Goal: Task Accomplishment & Management: Complete application form

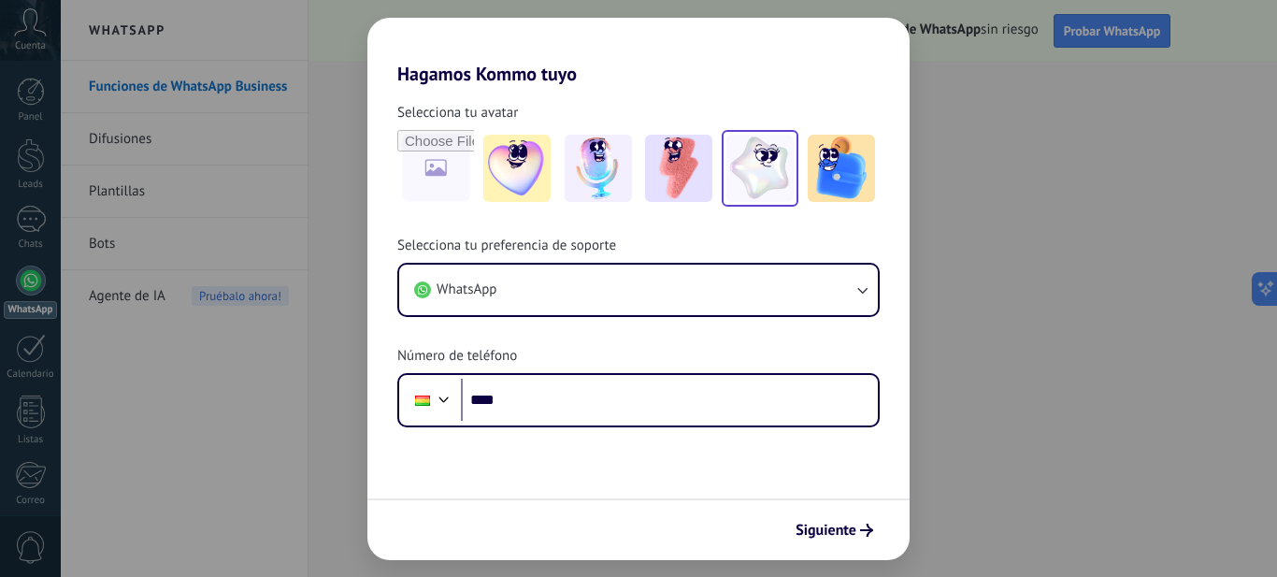
click at [747, 174] on img at bounding box center [759, 168] width 67 height 67
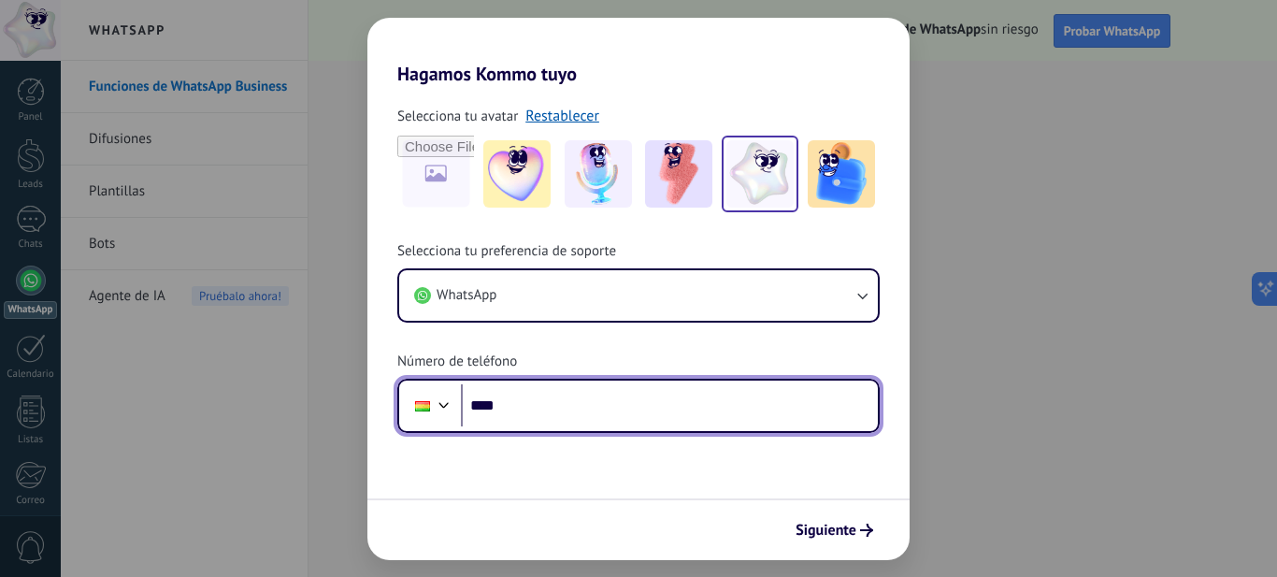
click at [538, 405] on input "****" at bounding box center [669, 405] width 417 height 43
type input "**********"
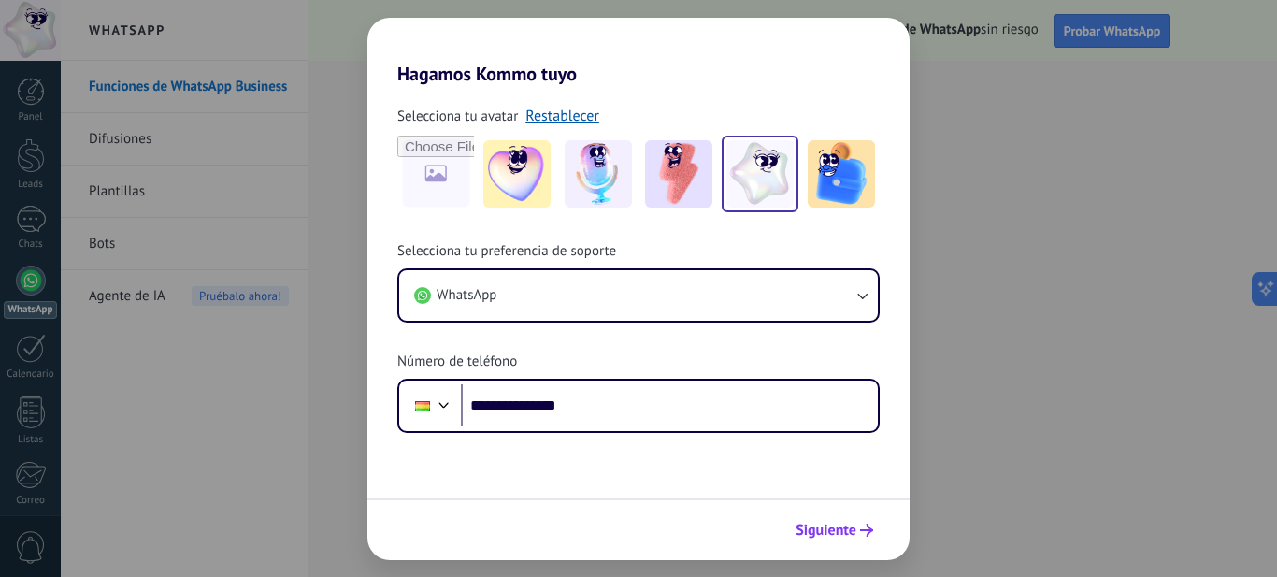
click at [829, 525] on span "Siguiente" at bounding box center [826, 530] width 61 height 13
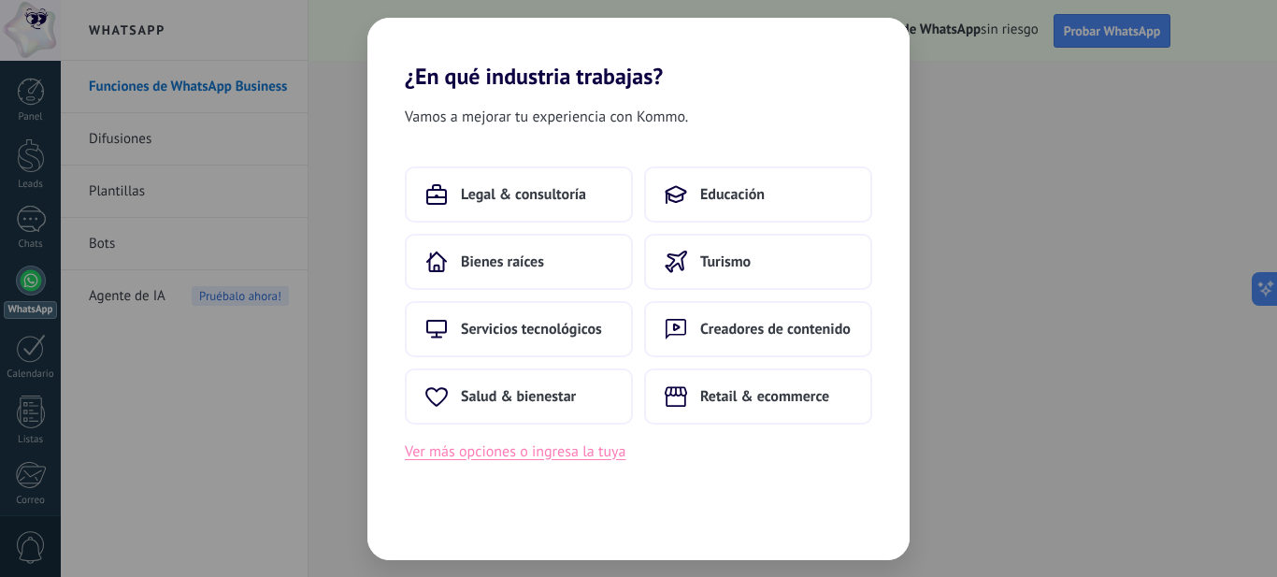
click at [501, 456] on button "Ver más opciones o ingresa la tuya" at bounding box center [515, 451] width 221 height 24
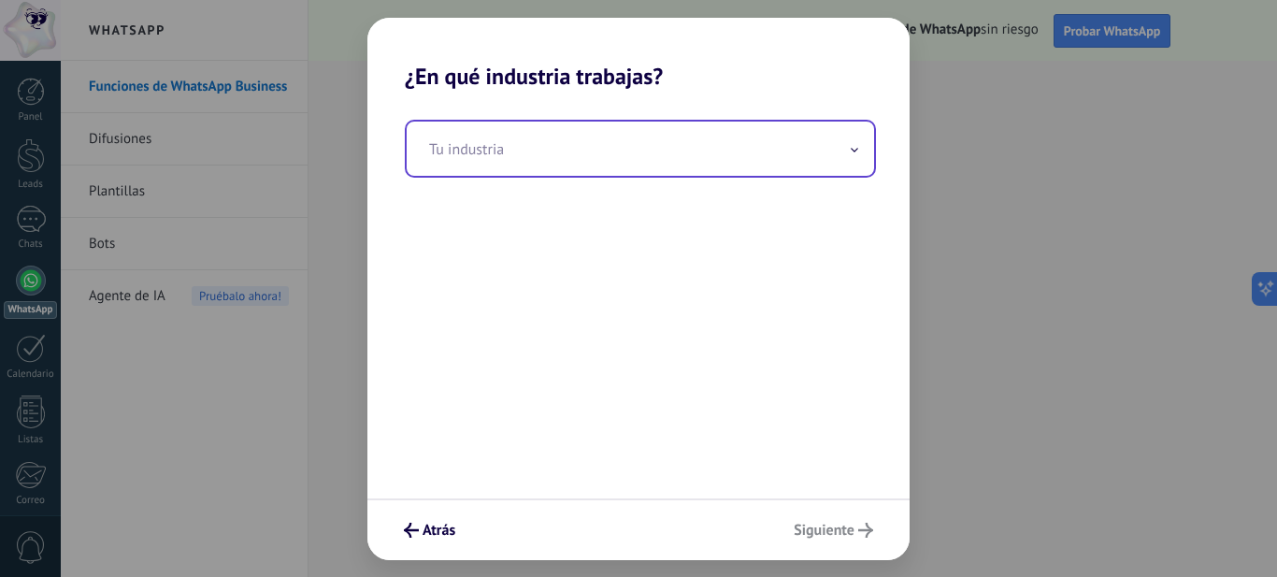
click at [853, 153] on span at bounding box center [854, 148] width 9 height 18
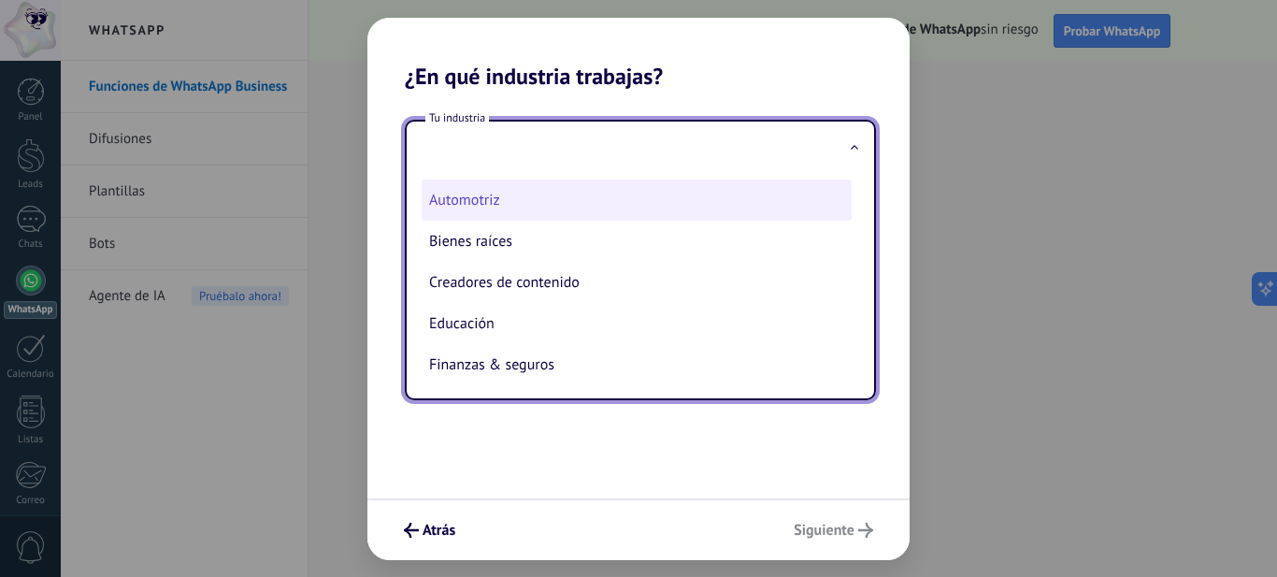
click at [515, 202] on li "Automotriz" at bounding box center [637, 200] width 430 height 41
type input "**********"
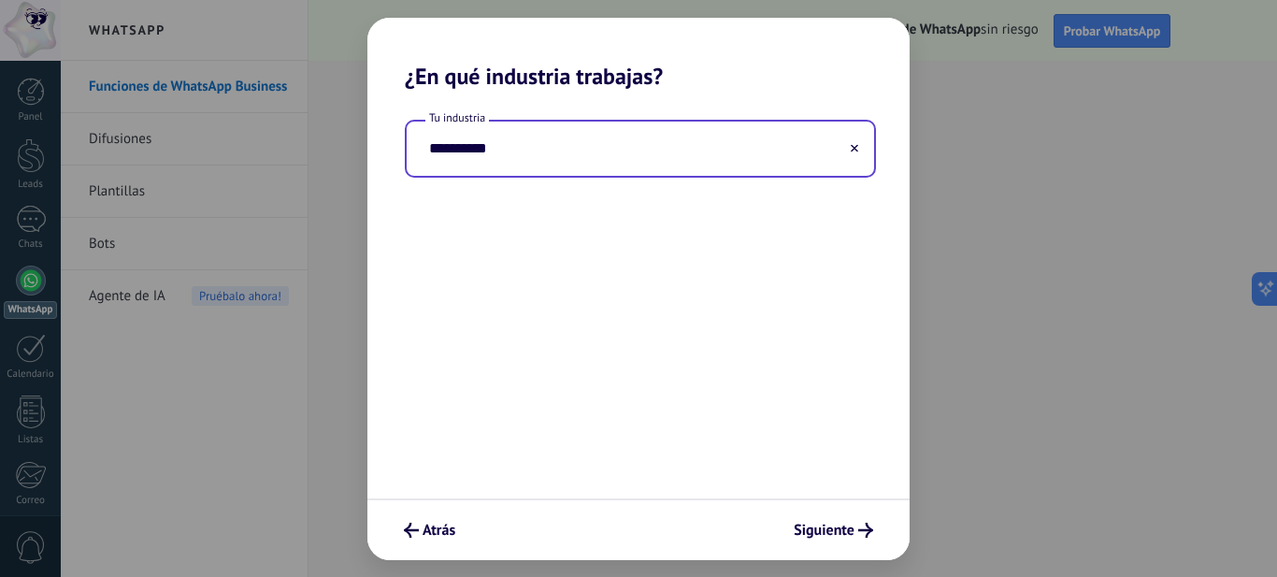
click at [819, 153] on input "**********" at bounding box center [640, 149] width 467 height 54
click at [853, 147] on use at bounding box center [854, 147] width 7 height 7
click at [413, 529] on icon "submit" at bounding box center [411, 530] width 15 height 15
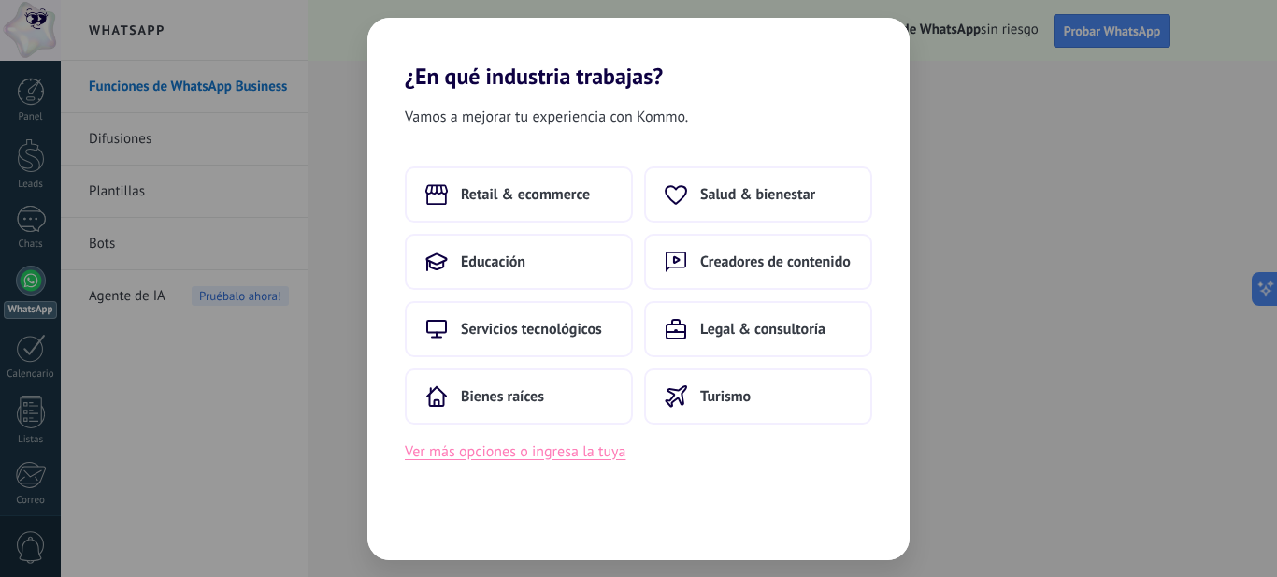
click at [535, 453] on button "Ver más opciones o ingresa la tuya" at bounding box center [515, 451] width 221 height 24
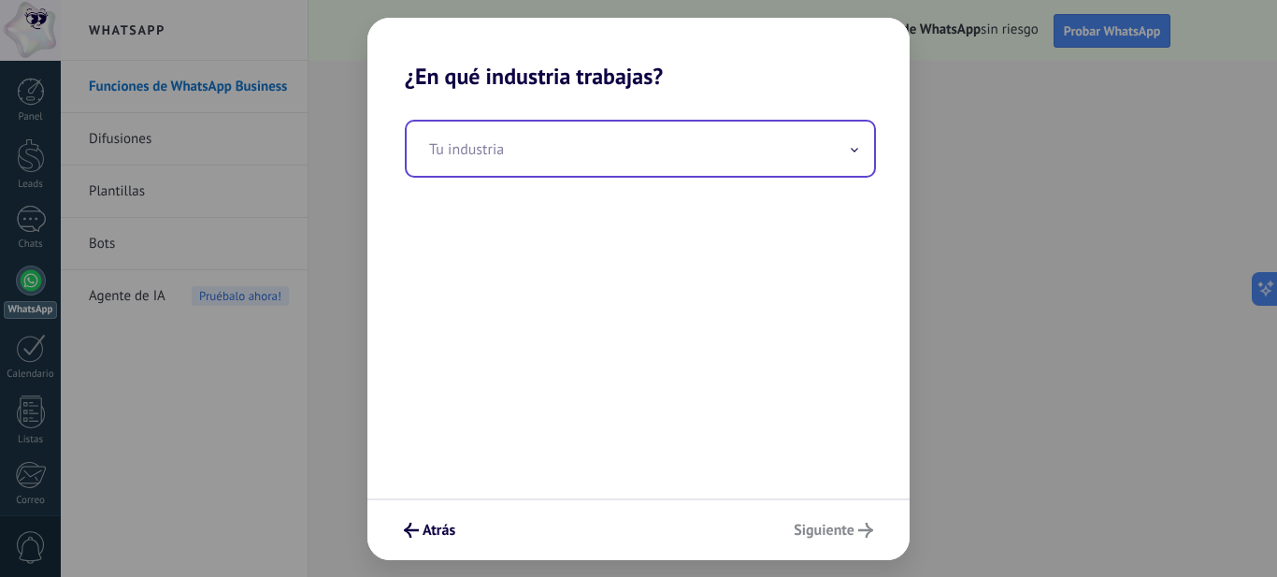
click at [852, 149] on icon at bounding box center [854, 150] width 7 height 5
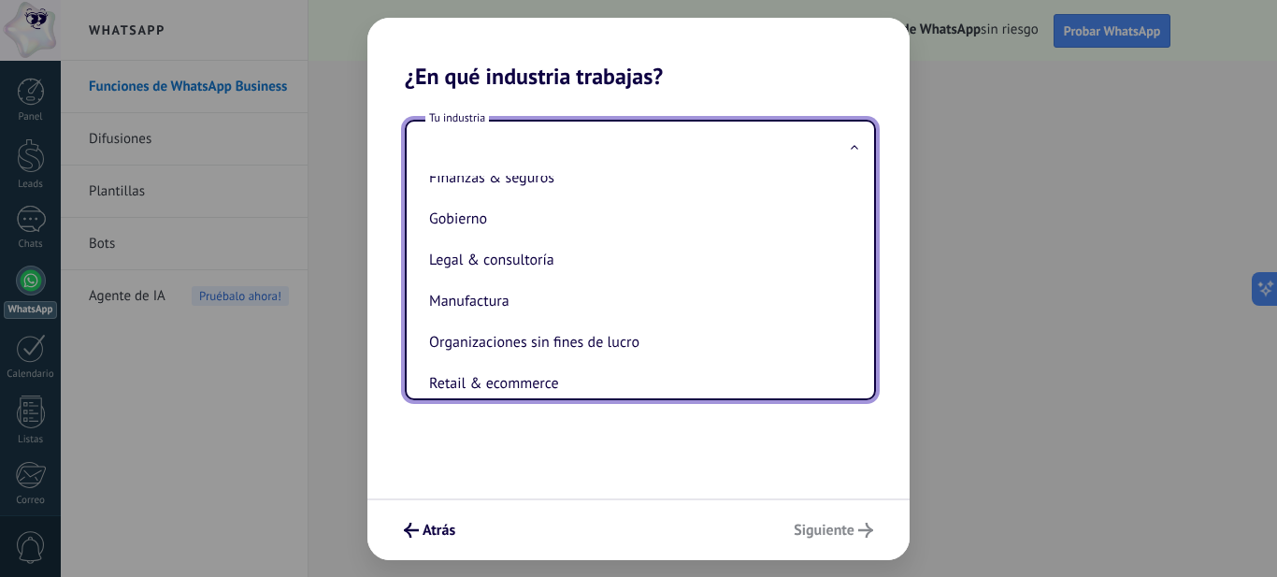
scroll to position [374, 0]
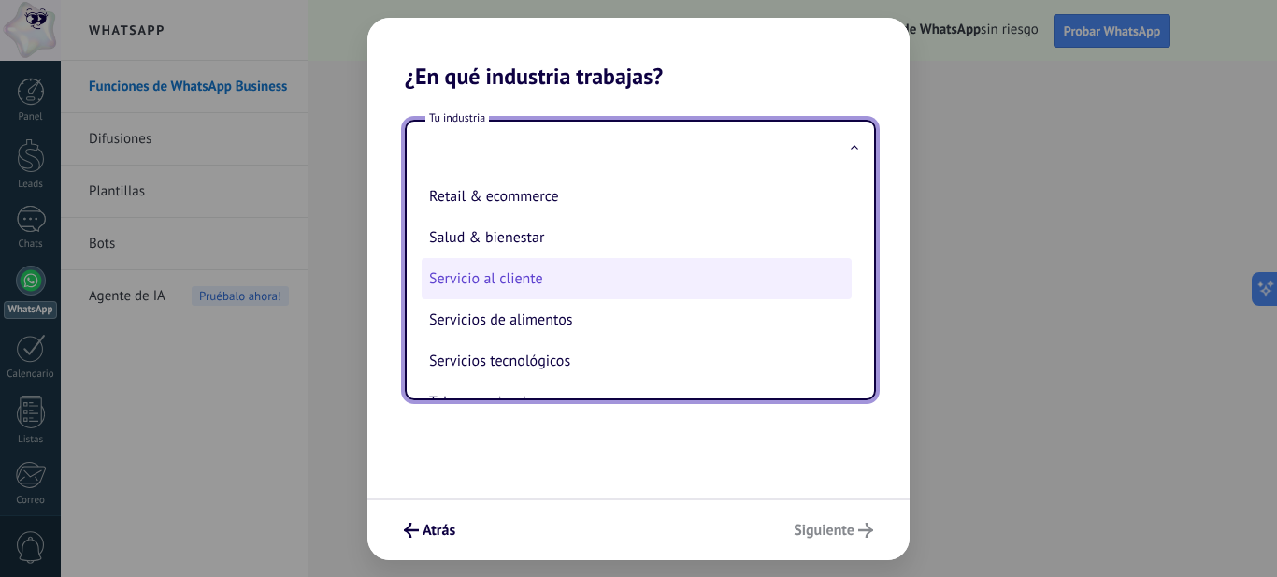
click at [686, 285] on li "Servicio al cliente" at bounding box center [637, 278] width 430 height 41
type input "**********"
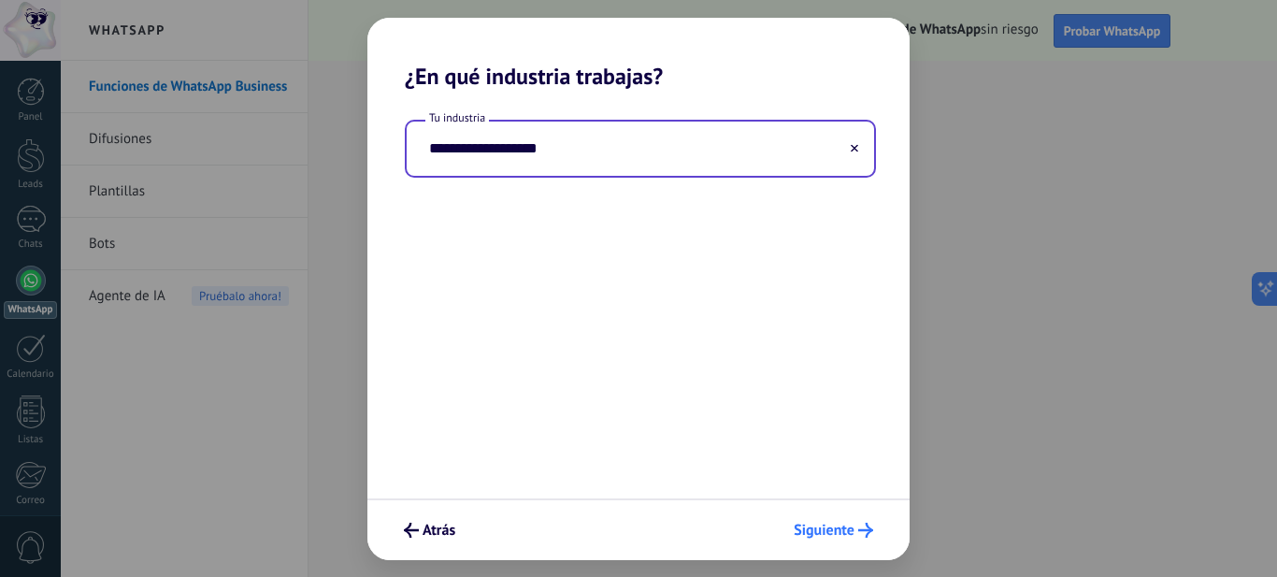
click at [837, 524] on span "Siguiente" at bounding box center [824, 530] width 61 height 13
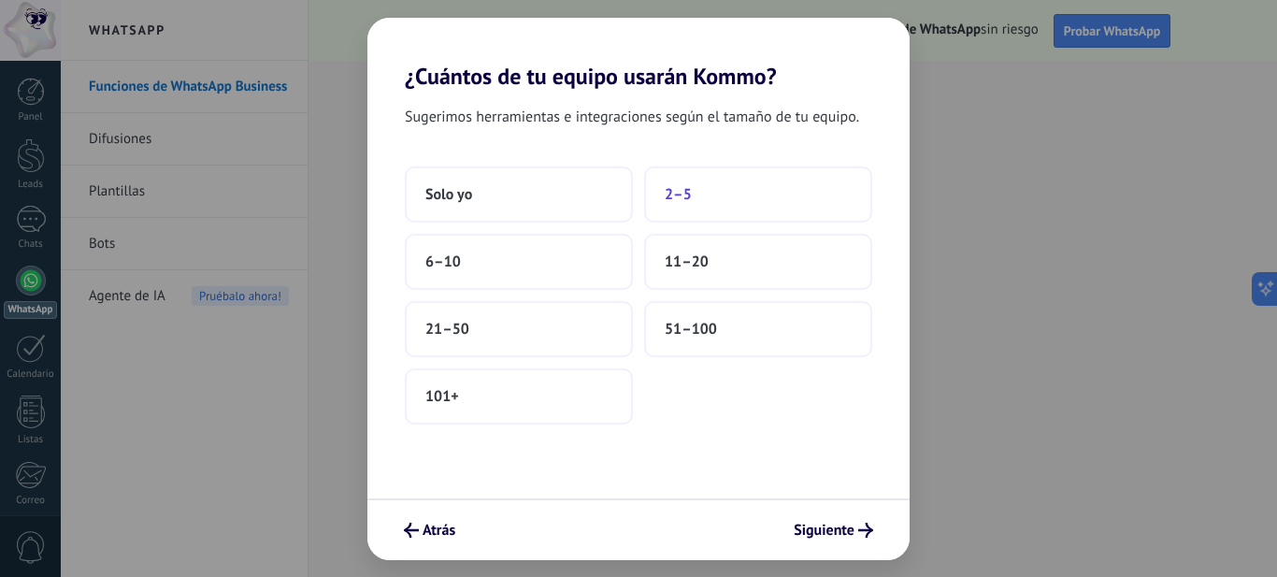
click at [711, 196] on button "2–5" at bounding box center [758, 194] width 228 height 56
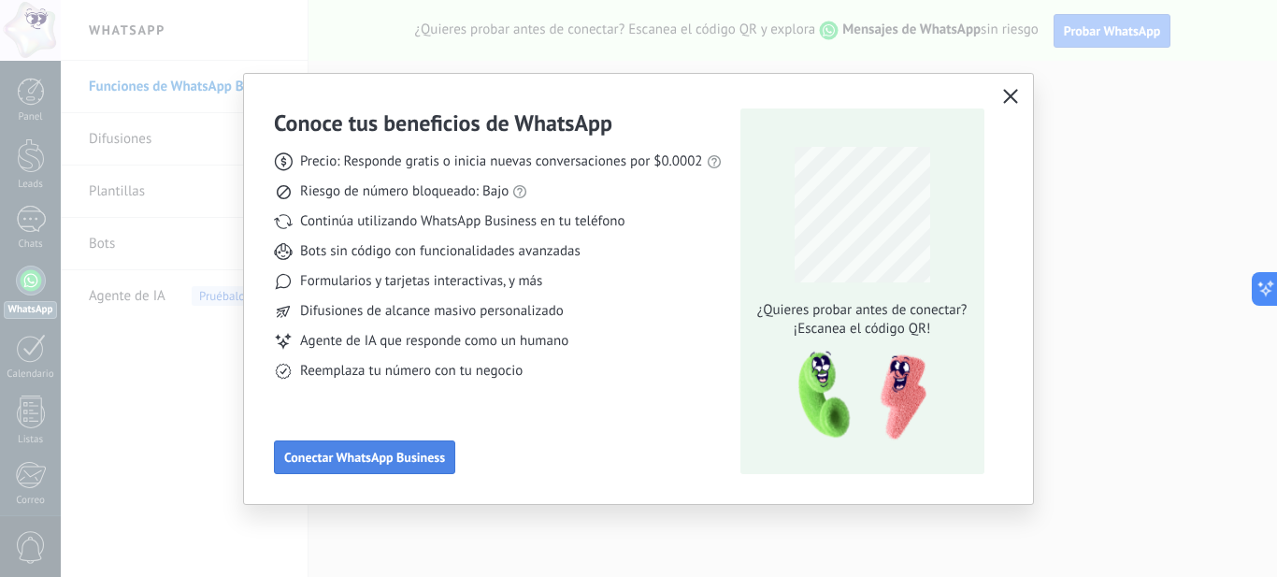
click at [351, 464] on span "Conectar WhatsApp Business" at bounding box center [364, 457] width 161 height 13
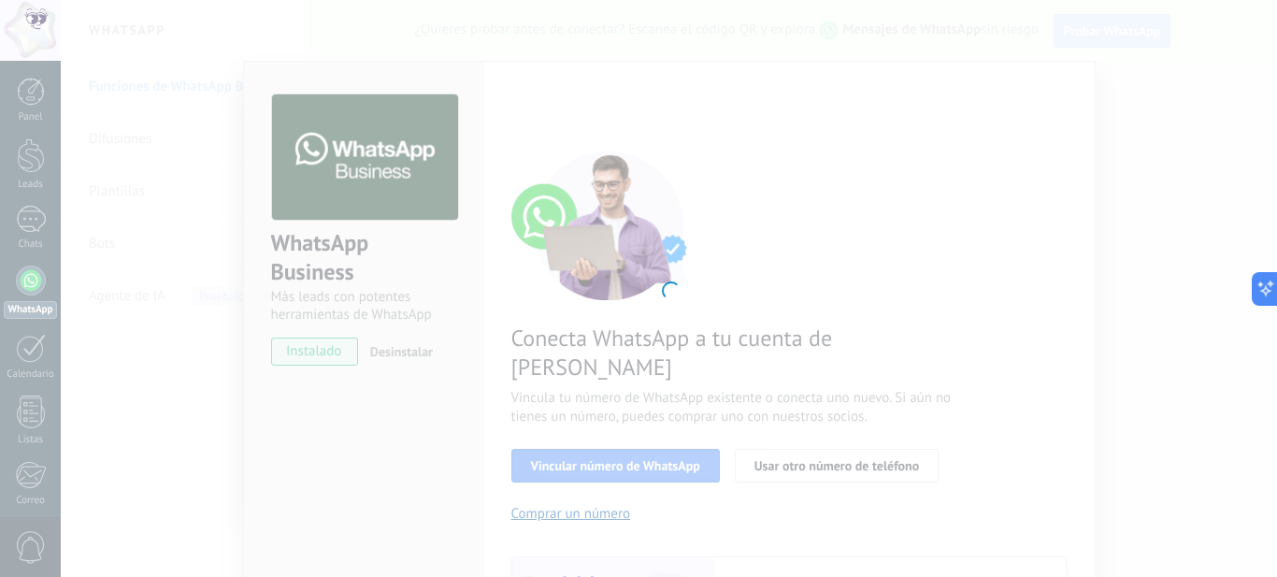
click at [789, 213] on div at bounding box center [669, 288] width 1216 height 577
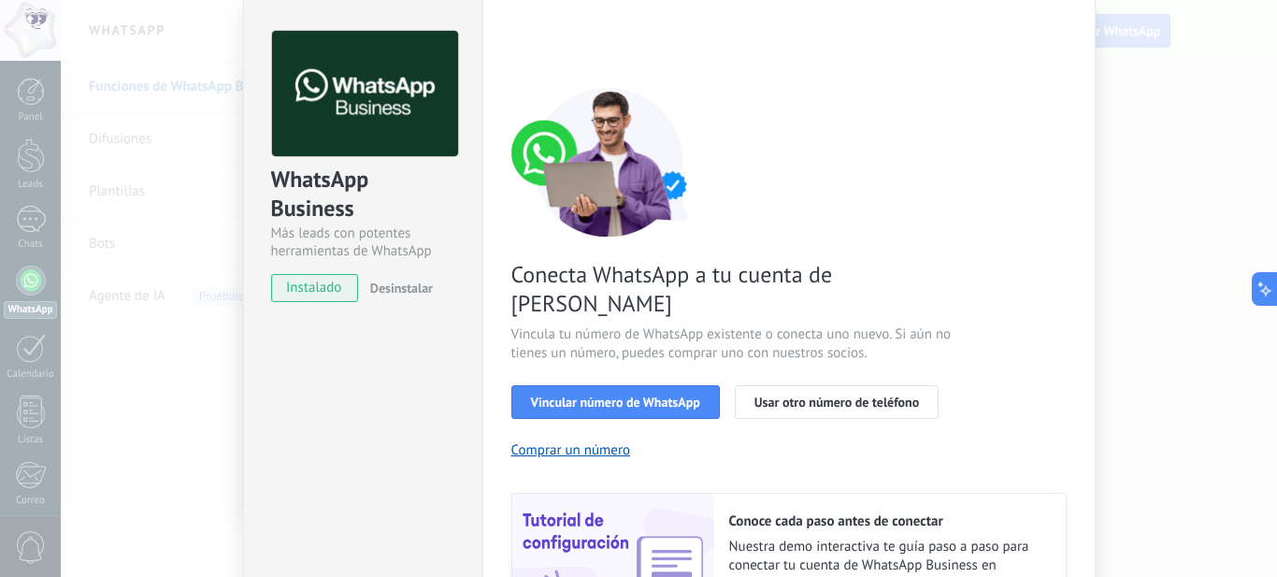
scroll to position [93, 0]
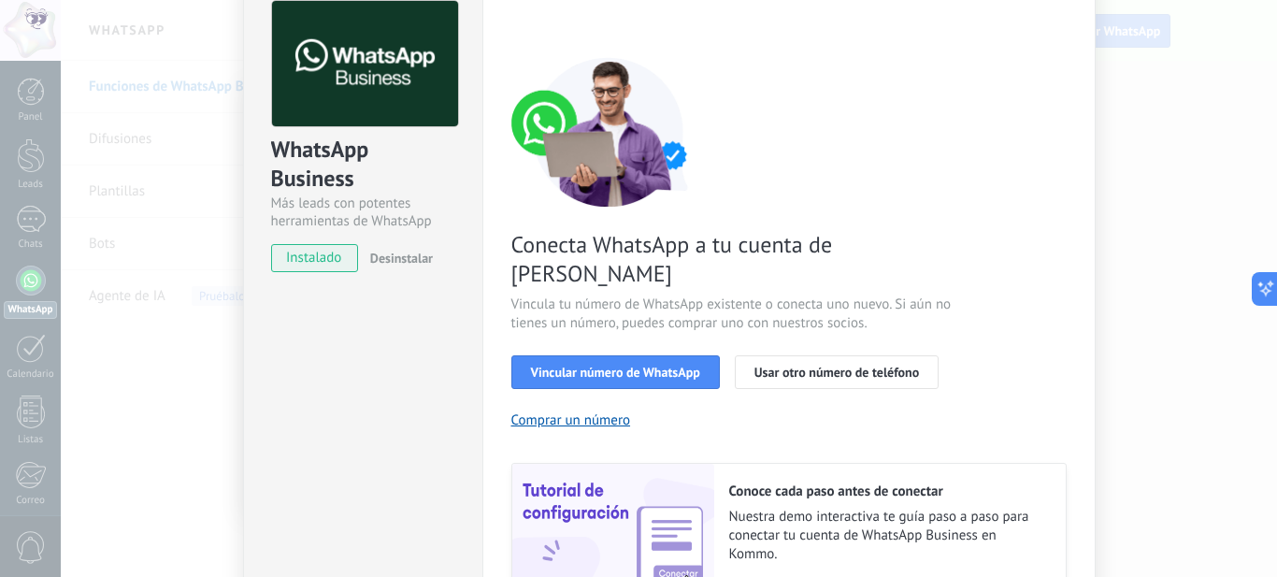
click at [299, 258] on span "instalado" at bounding box center [314, 258] width 85 height 28
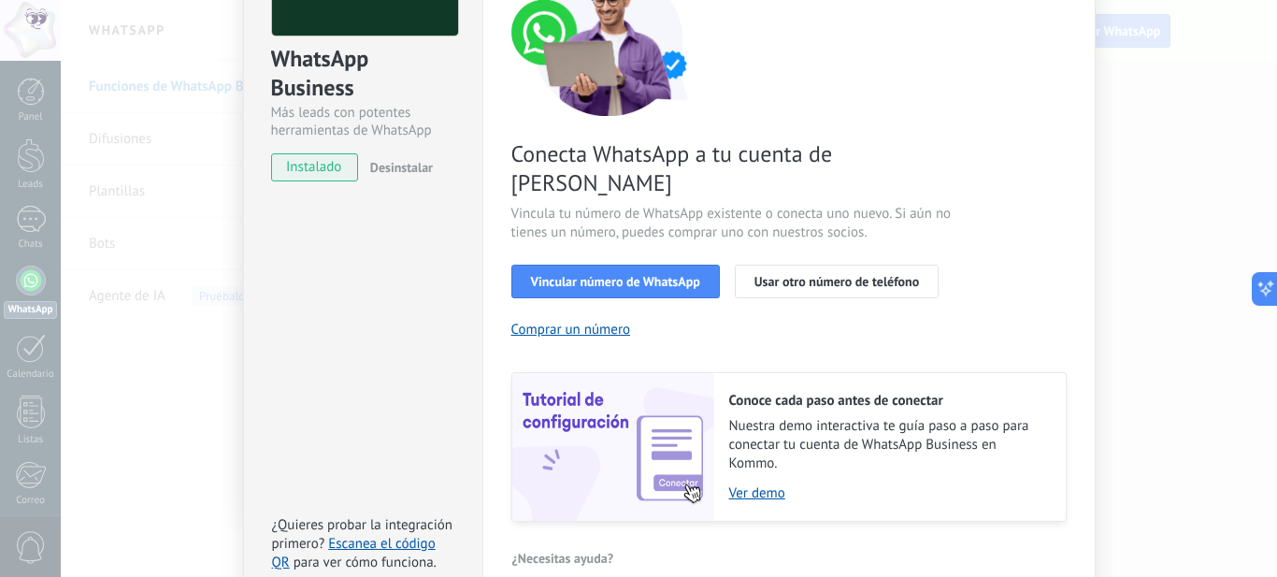
scroll to position [253, 0]
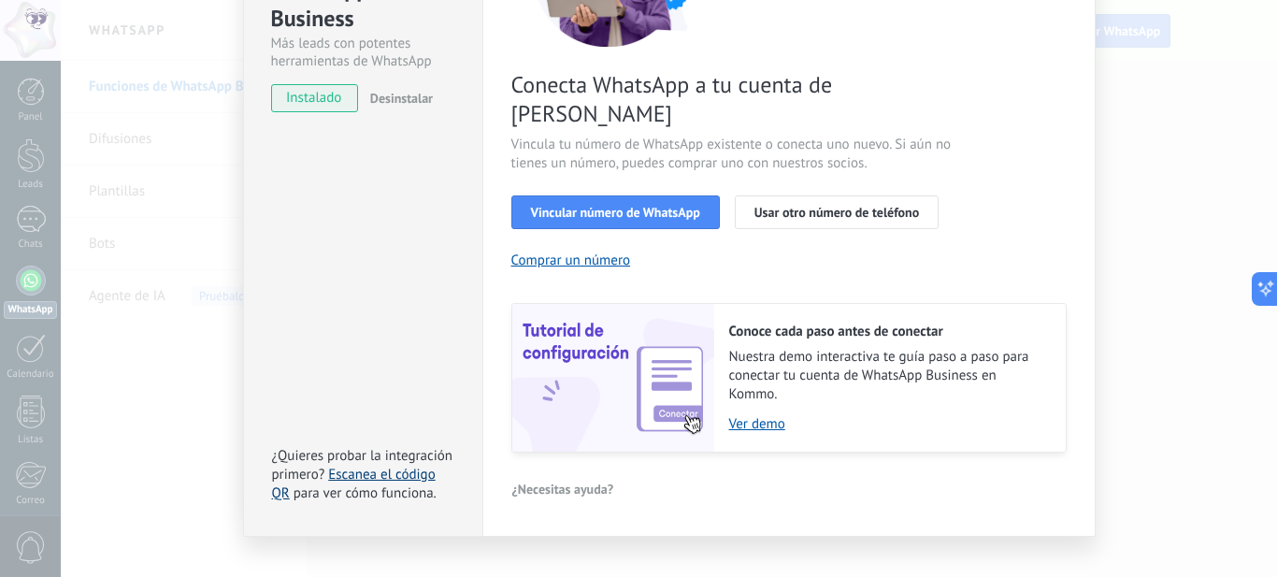
click at [365, 466] on link "Escanea el código QR" at bounding box center [354, 484] width 164 height 36
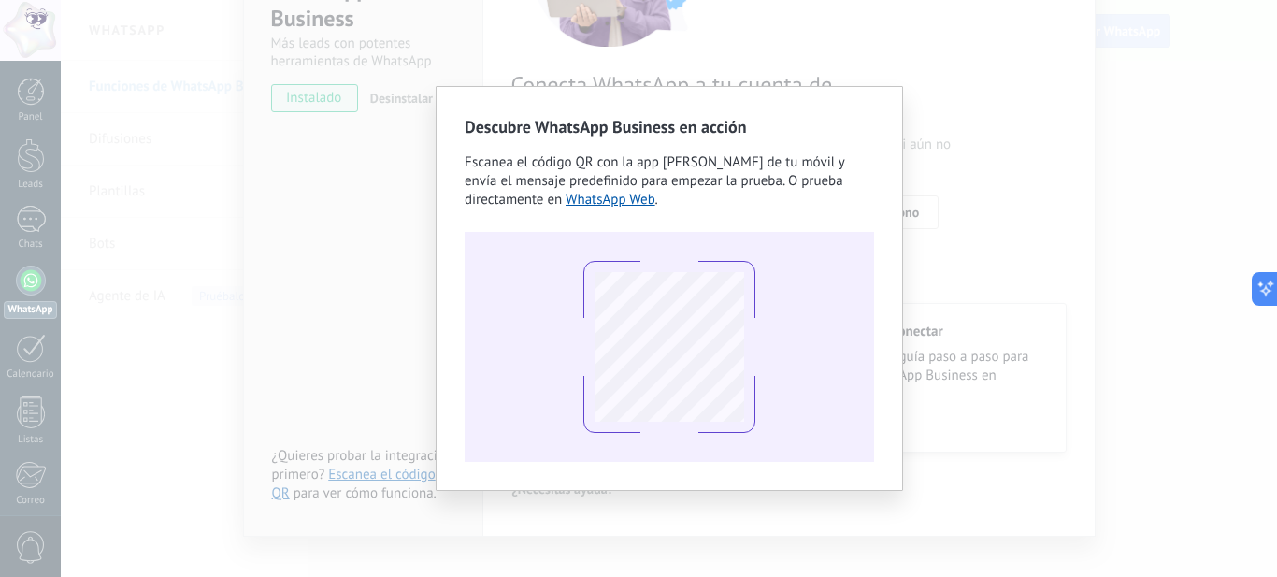
click at [794, 372] on div at bounding box center [670, 347] width 410 height 230
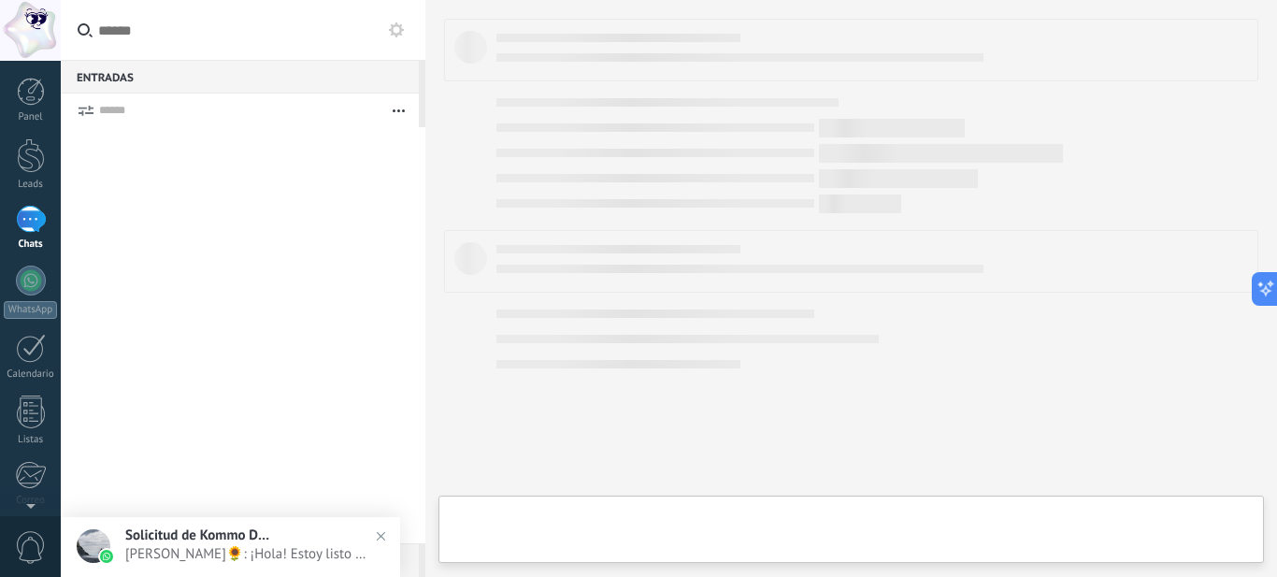
click at [23, 226] on div "1" at bounding box center [31, 219] width 30 height 27
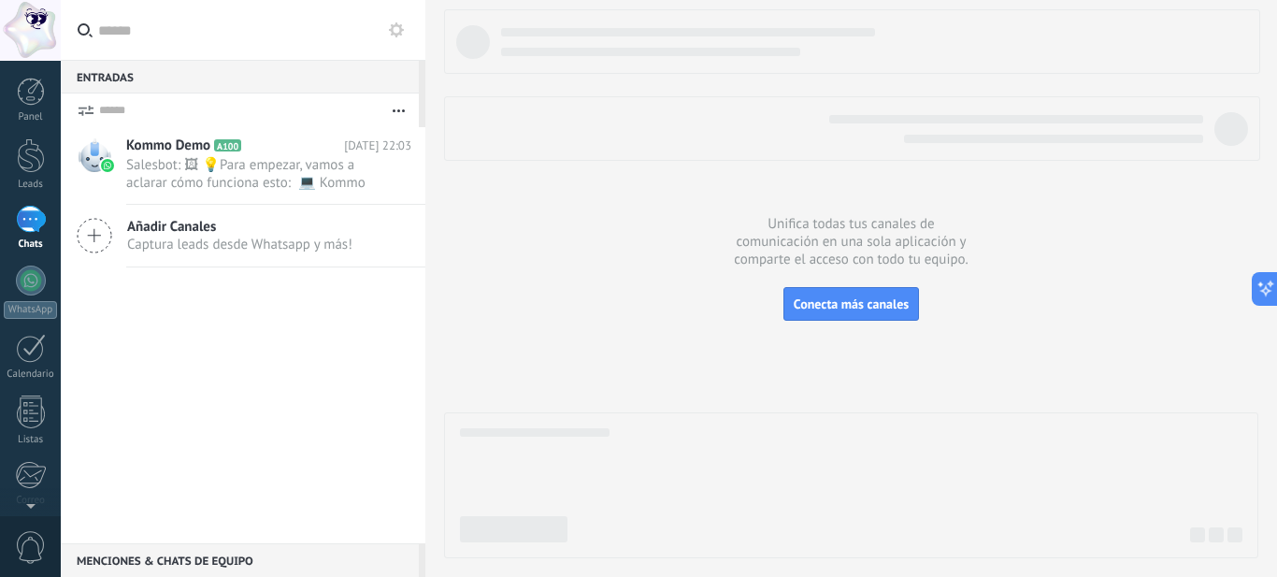
scroll to position [28, 0]
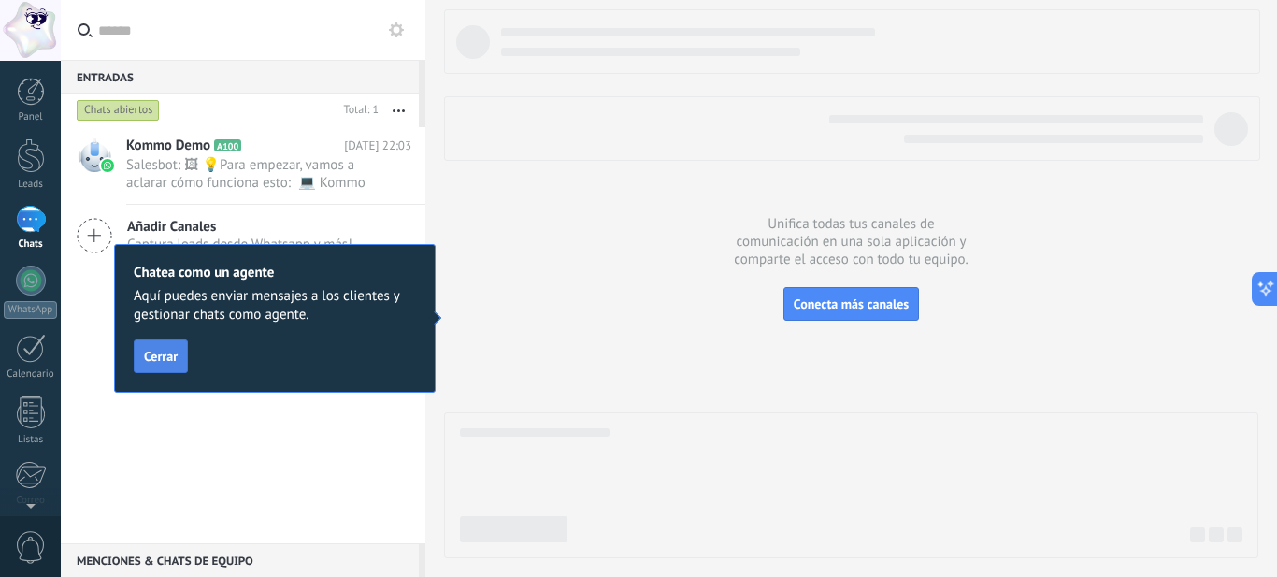
click at [162, 360] on span "Cerrar" at bounding box center [161, 356] width 34 height 13
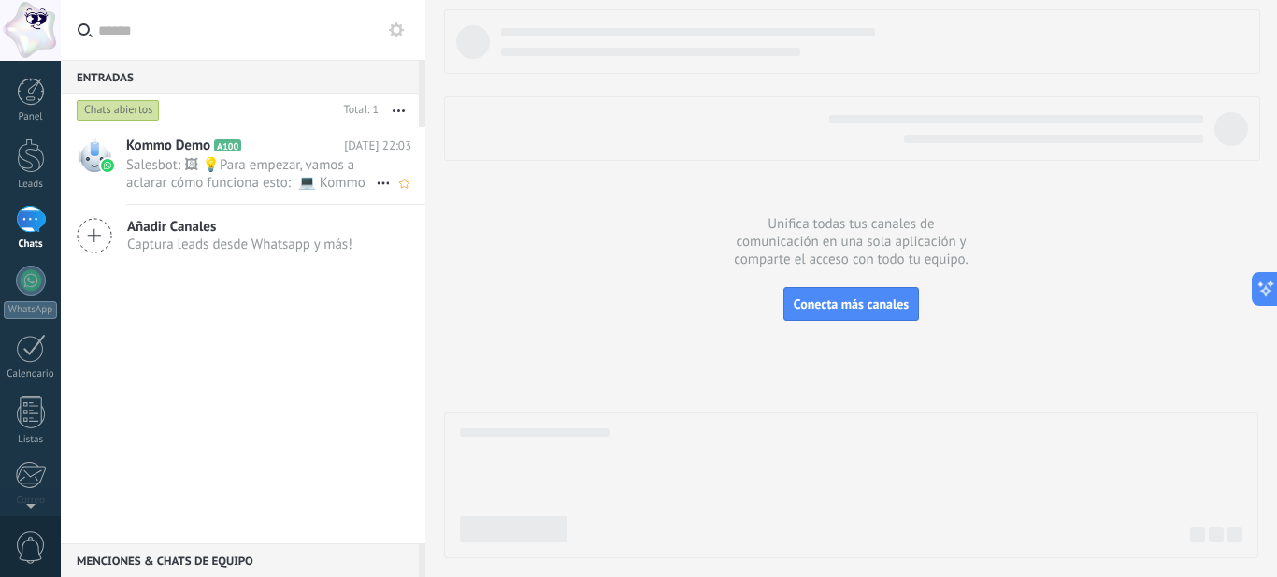
click at [154, 173] on span "Salesbot: 🖼 💡Para empezar, vamos a aclarar cómo funciona esto: 💻 Kommo = La vis…" at bounding box center [251, 174] width 250 height 36
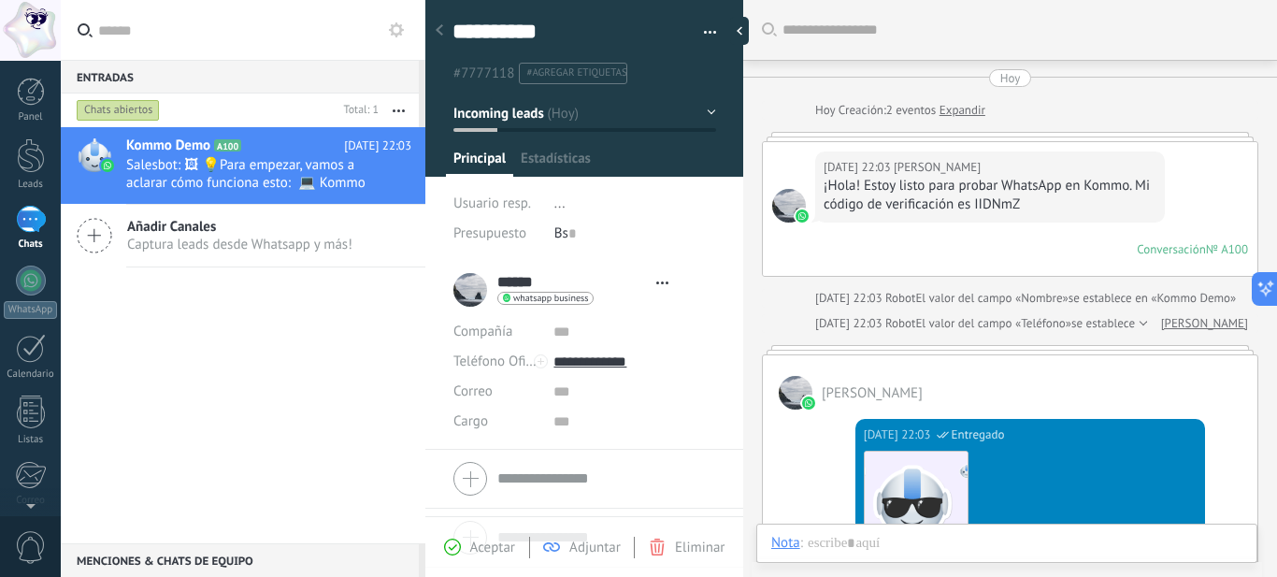
type textarea "**********"
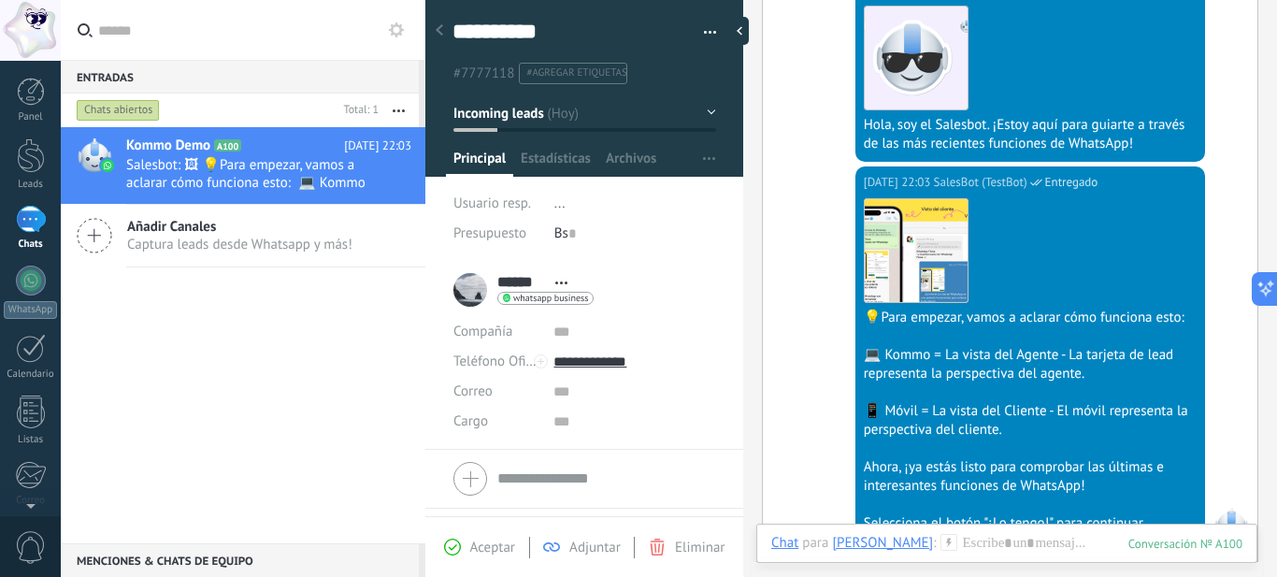
scroll to position [444, 0]
click at [560, 156] on span "Estadísticas" at bounding box center [556, 163] width 70 height 27
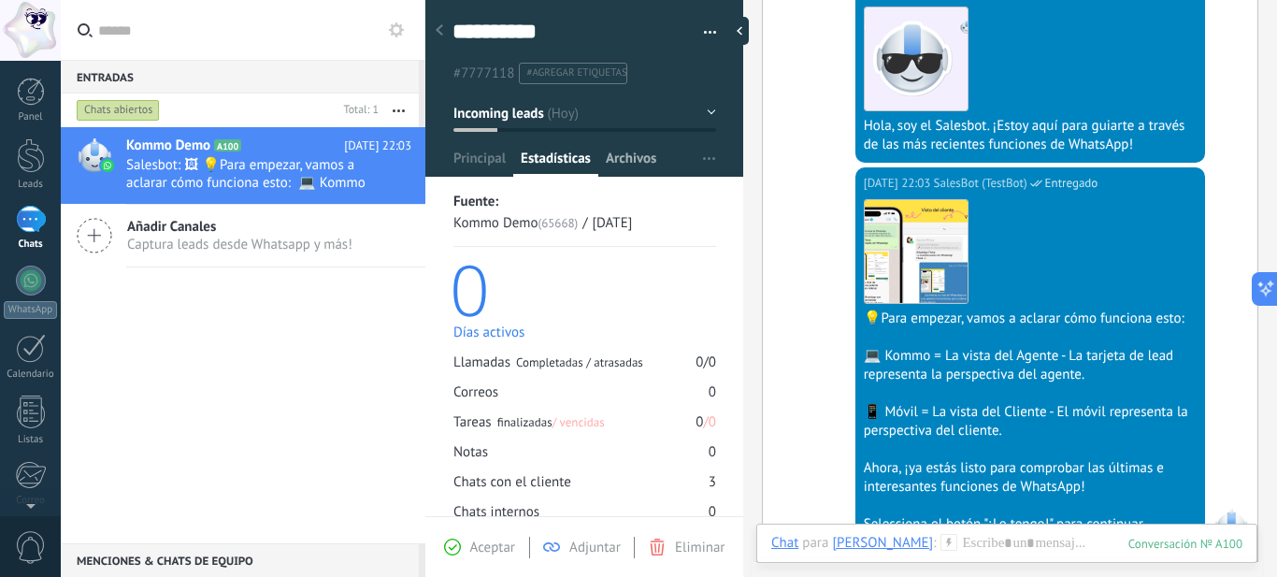
click at [616, 160] on span "Archivos" at bounding box center [631, 163] width 50 height 27
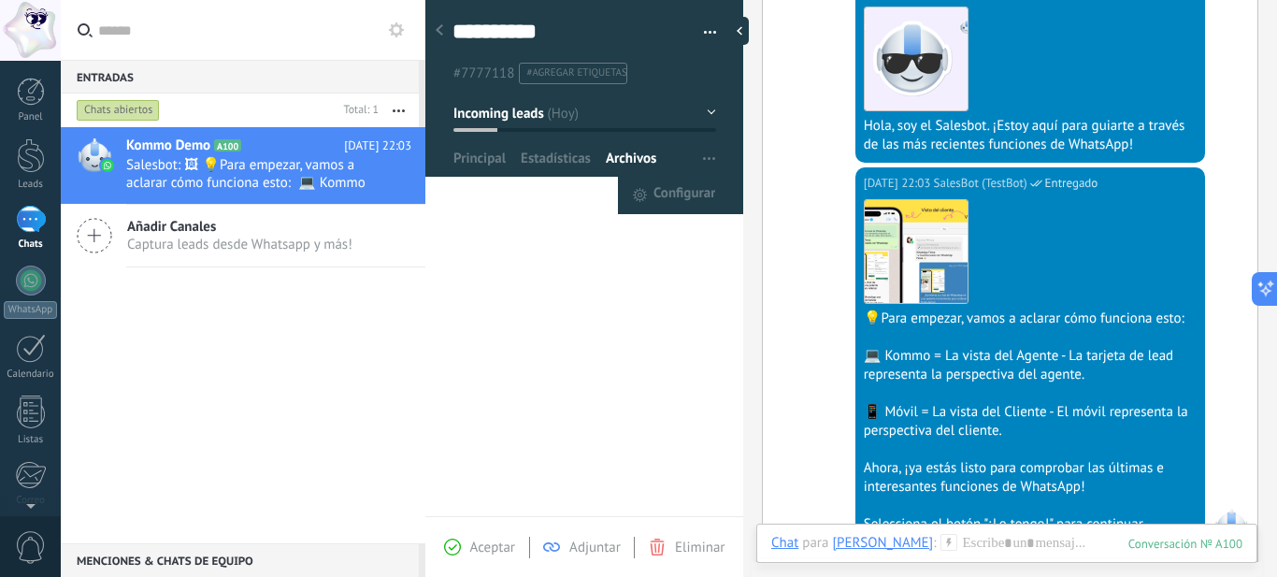
click at [707, 158] on use "button" at bounding box center [709, 158] width 12 height 3
click at [468, 159] on span "Principal" at bounding box center [479, 163] width 52 height 27
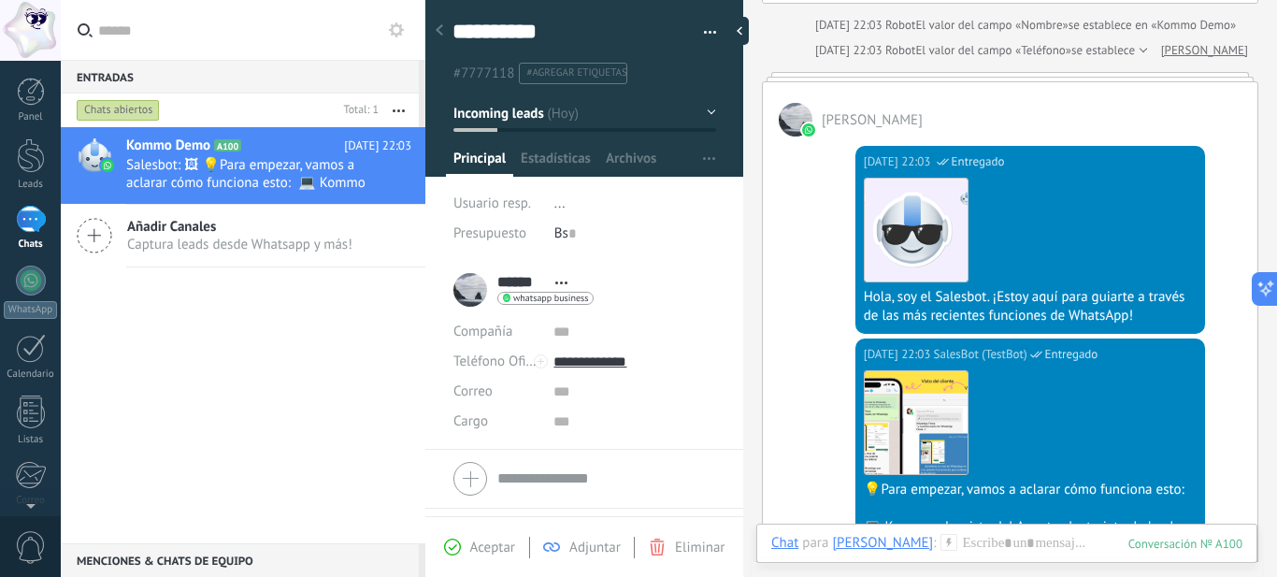
scroll to position [257, 0]
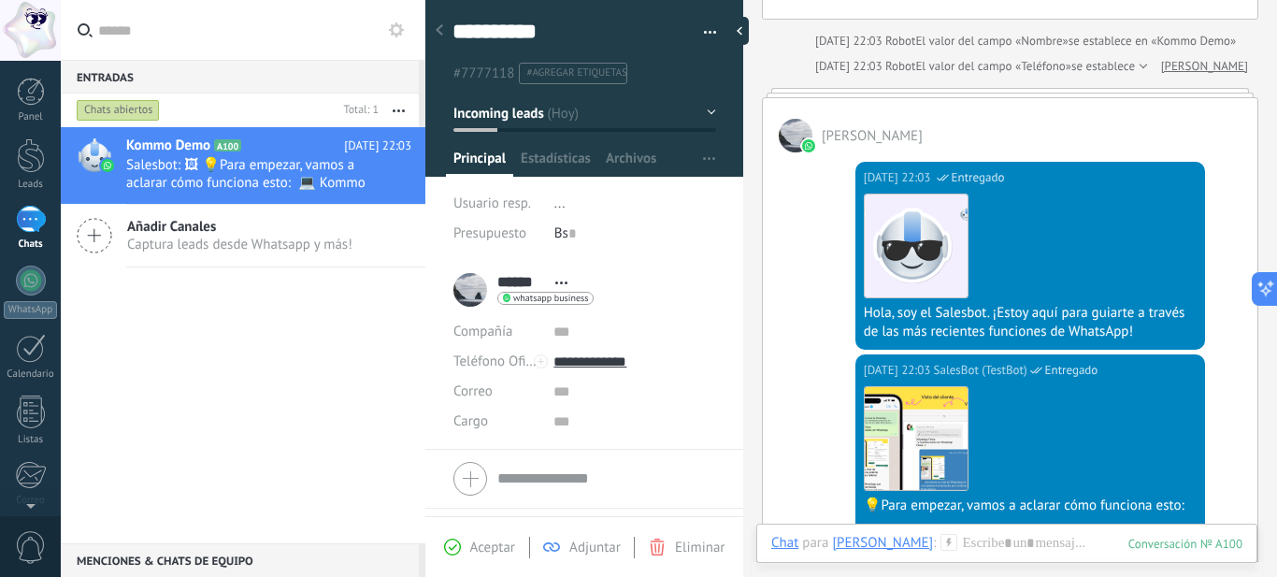
click at [802, 93] on div at bounding box center [1010, 92] width 496 height 9
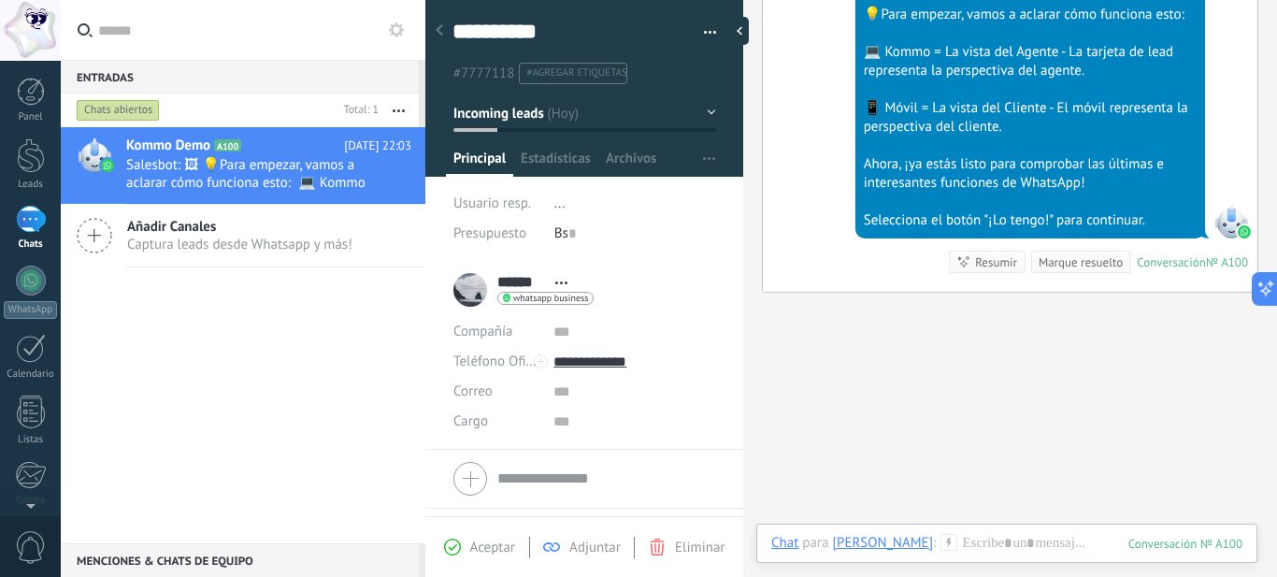
scroll to position [790, 0]
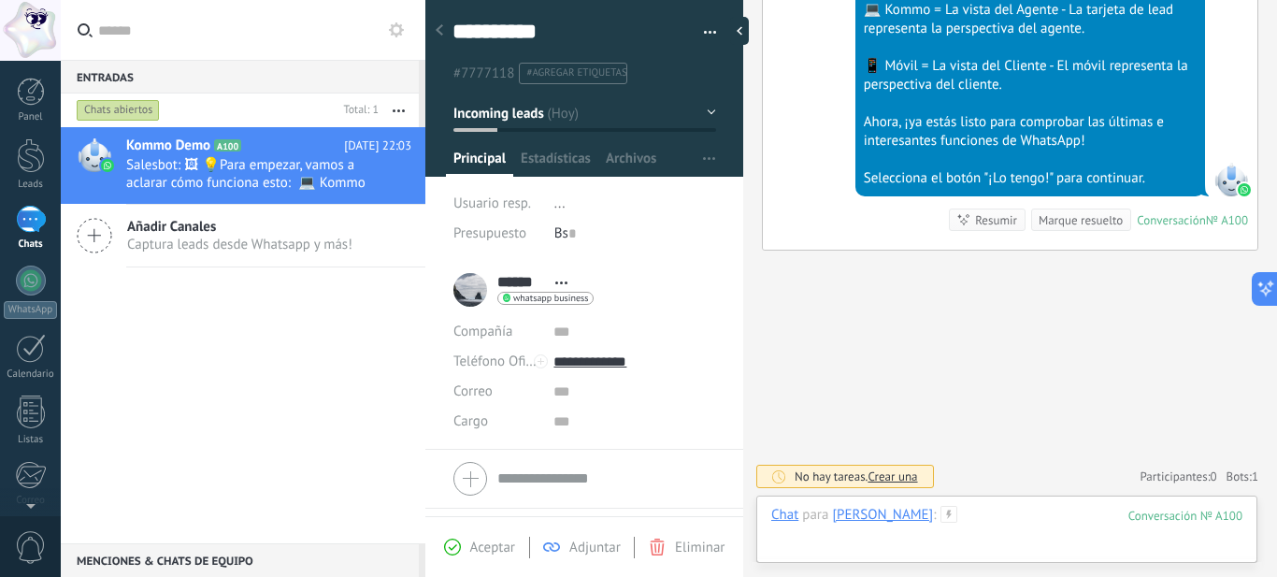
click at [959, 515] on div at bounding box center [1006, 534] width 471 height 56
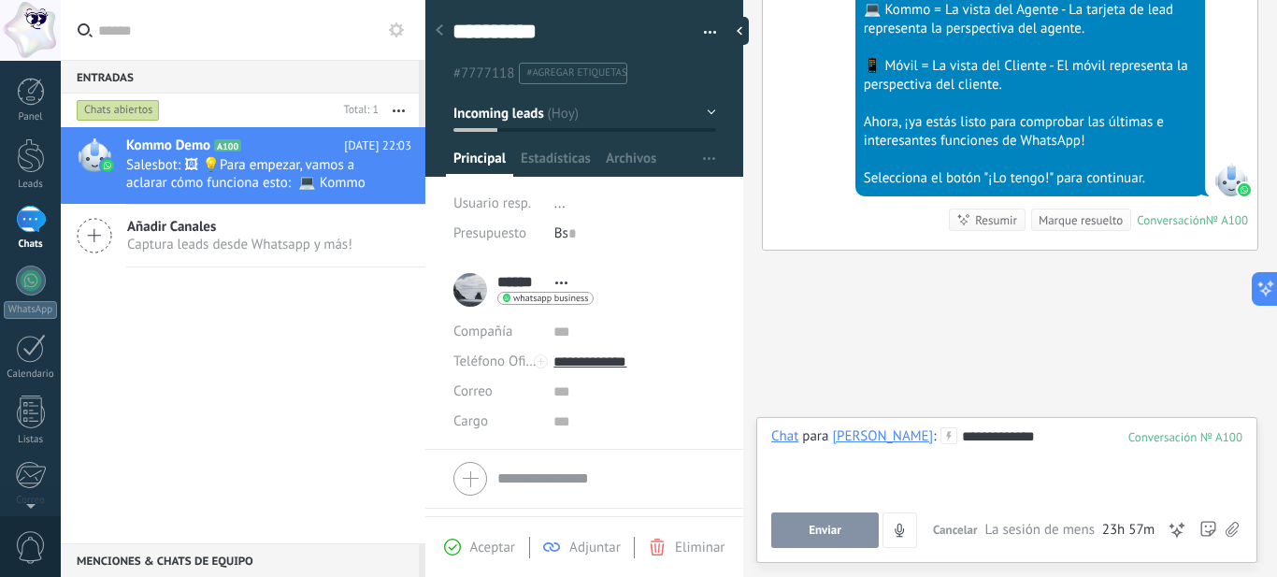
click at [826, 519] on button "Enviar" at bounding box center [825, 530] width 108 height 36
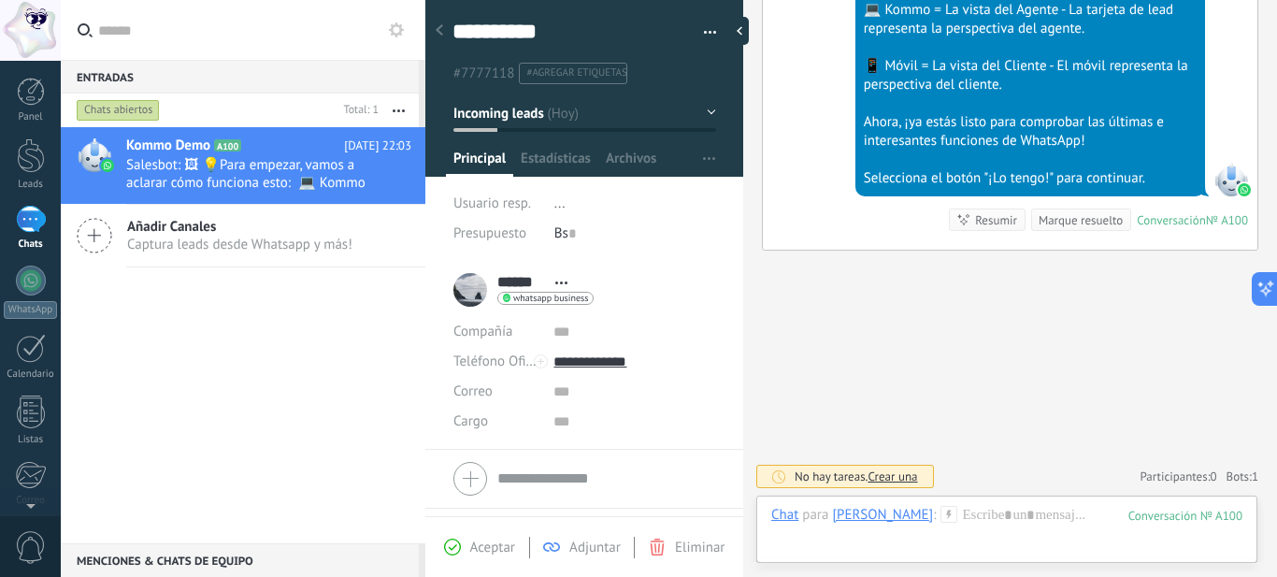
scroll to position [861, 0]
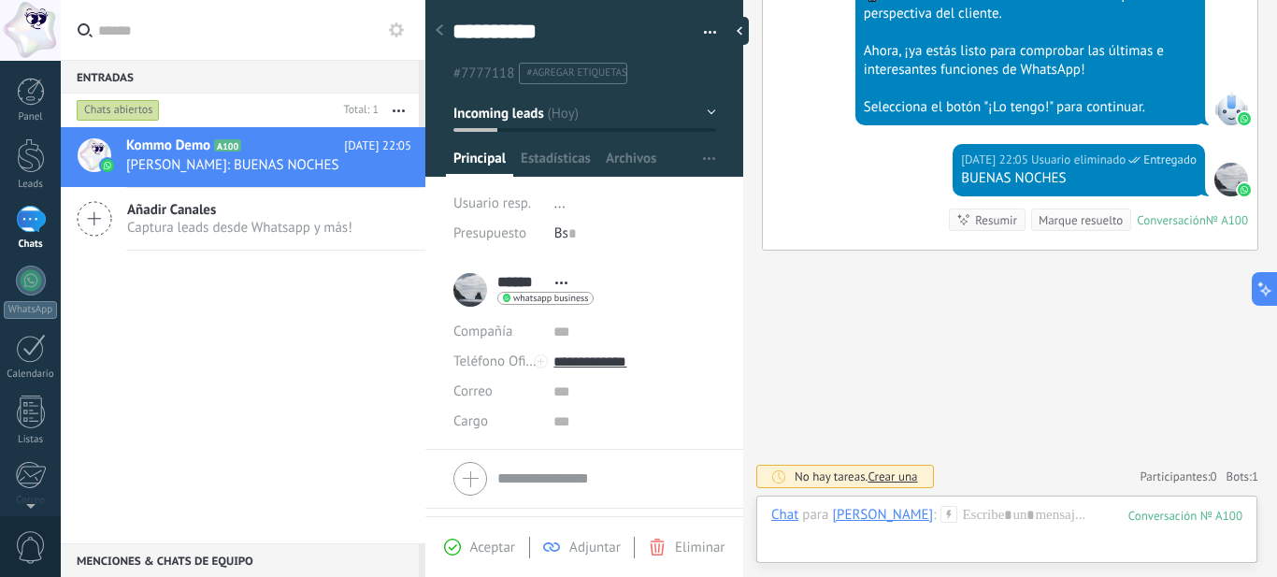
click at [470, 295] on div "****** [PERSON_NAME] ****** [PERSON_NAME] Abrir detalle Copie el nombre Desatar…" at bounding box center [523, 289] width 140 height 47
click at [475, 293] on div "****** [PERSON_NAME] ****** [PERSON_NAME] Abrir detalle Copie el nombre Desatar…" at bounding box center [523, 289] width 140 height 47
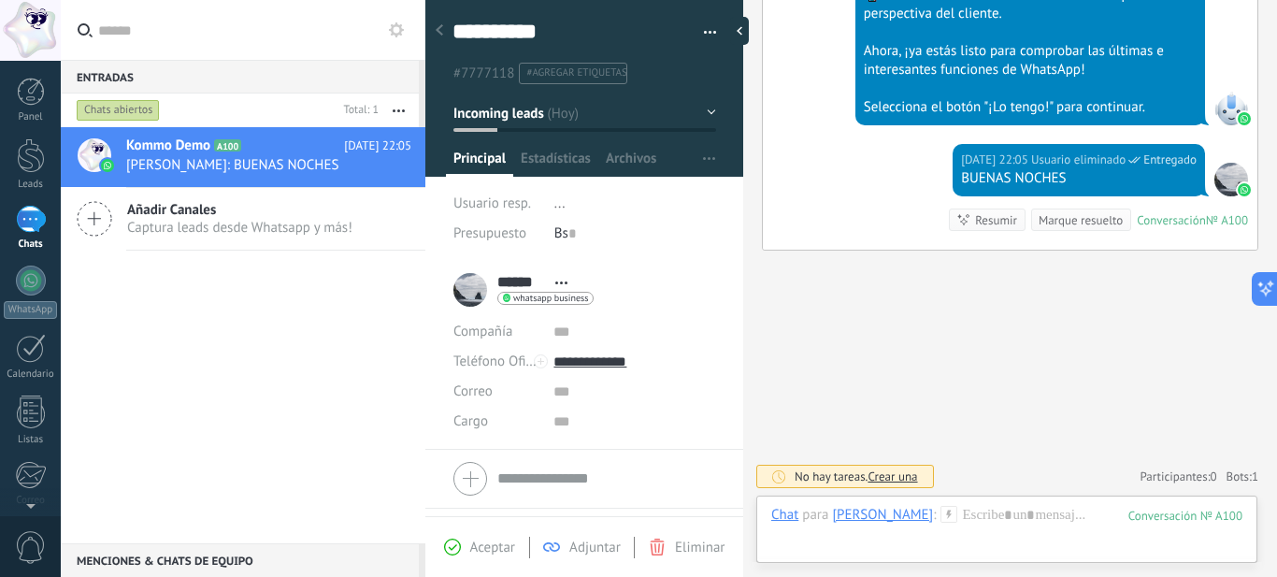
drag, startPoint x: 471, startPoint y: 294, endPoint x: 461, endPoint y: 293, distance: 10.3
click at [461, 293] on div "****** [PERSON_NAME] ****** [PERSON_NAME] Abrir detalle Copie el nombre Desatar…" at bounding box center [523, 289] width 140 height 47
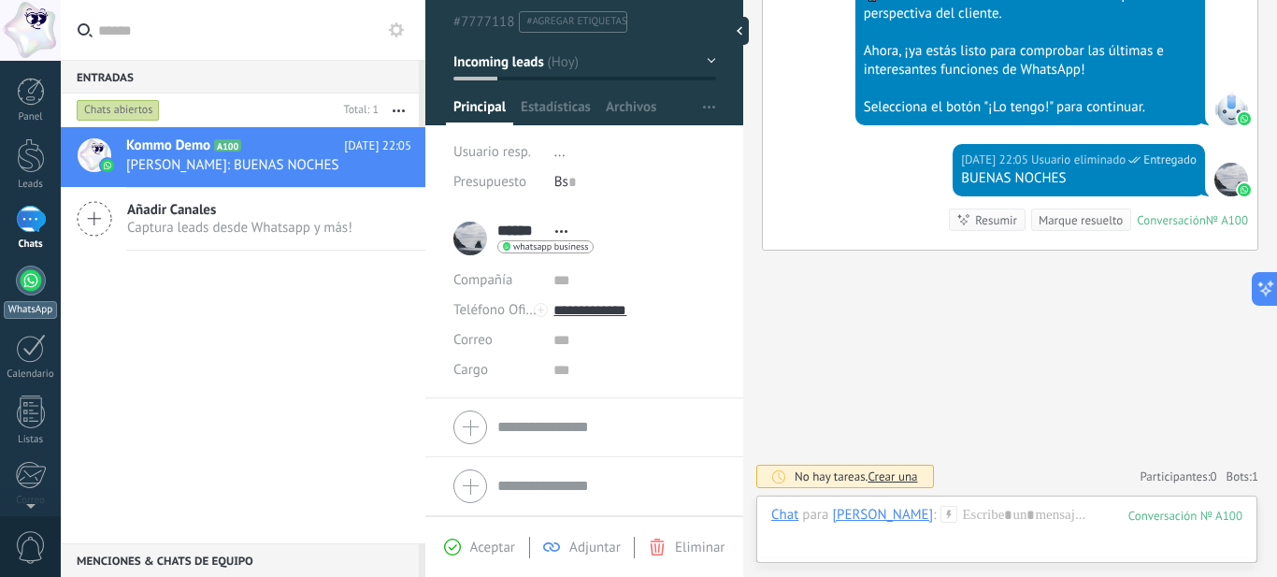
click at [35, 290] on div at bounding box center [31, 281] width 30 height 30
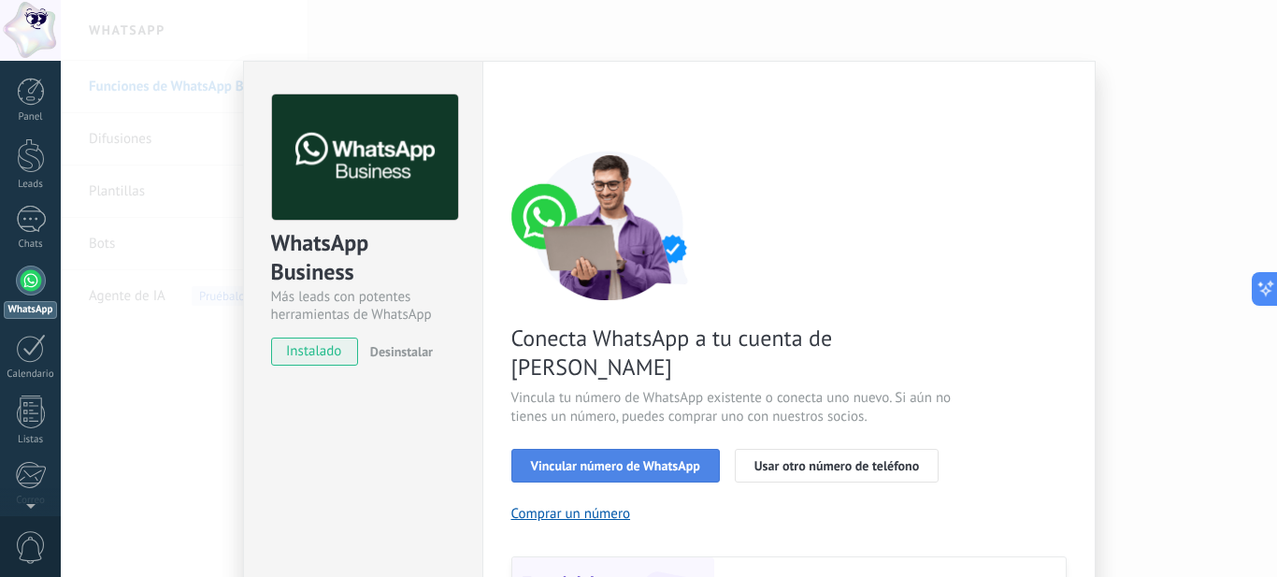
click at [609, 459] on span "Vincular número de WhatsApp" at bounding box center [615, 465] width 169 height 13
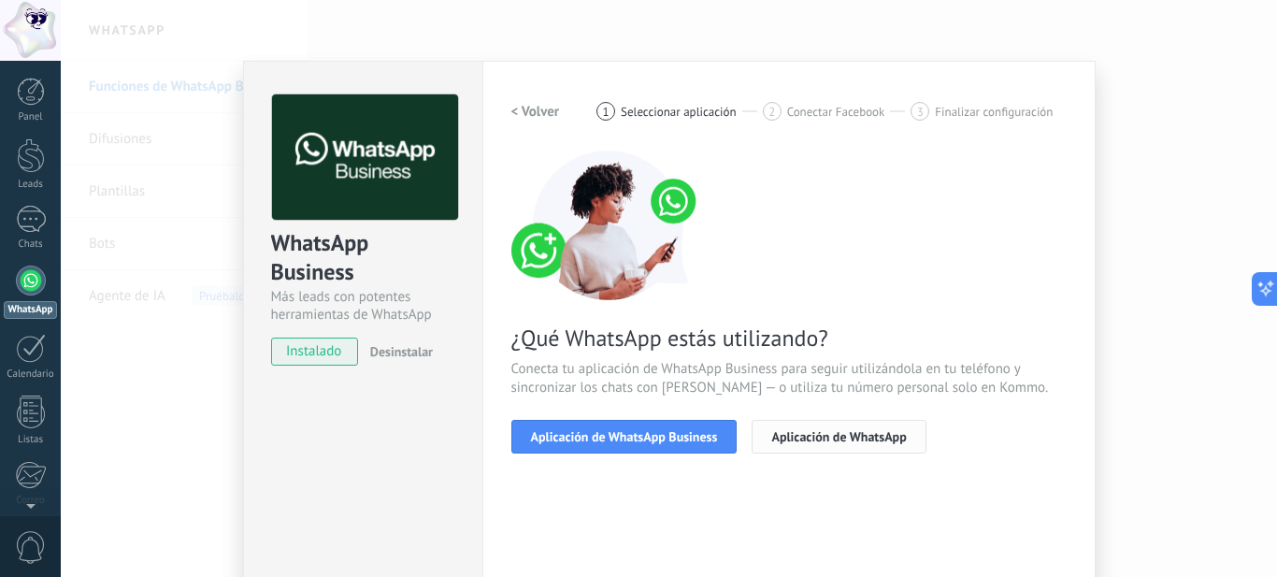
click at [821, 430] on span "Aplicación de WhatsApp" at bounding box center [838, 436] width 135 height 13
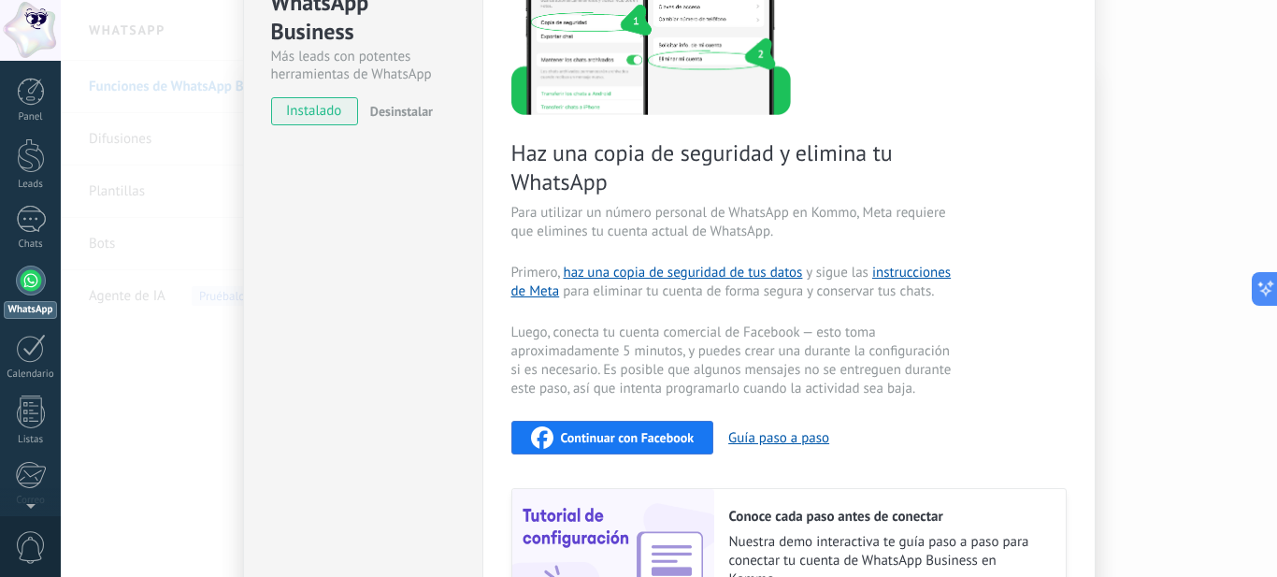
scroll to position [280, 0]
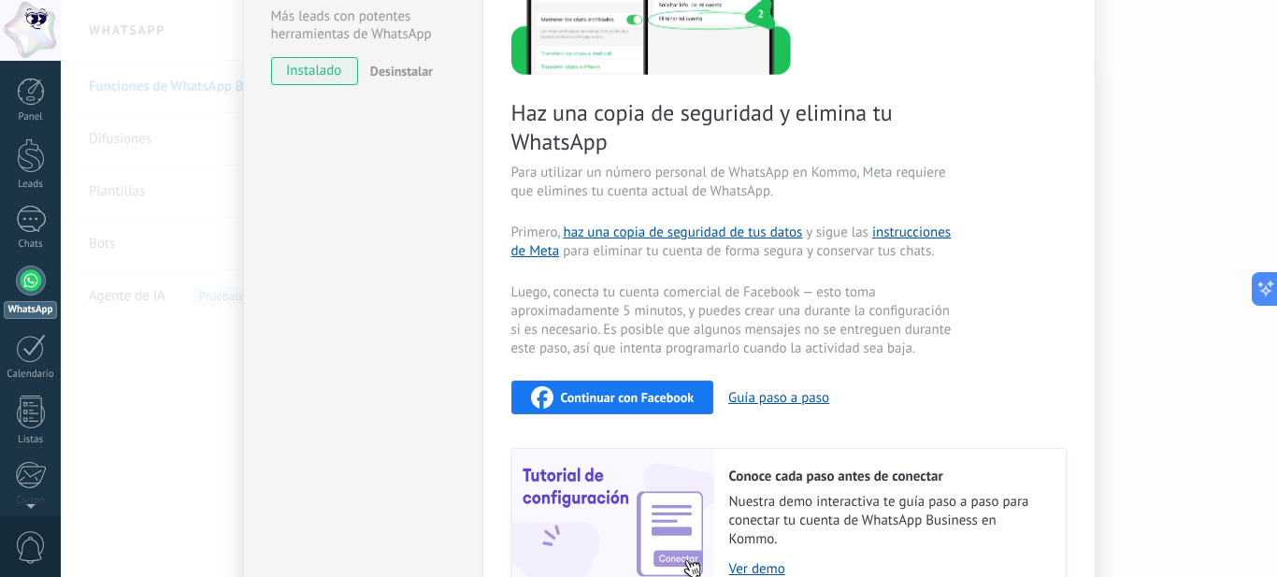
click at [612, 402] on span "Continuar con Facebook" at bounding box center [628, 397] width 134 height 13
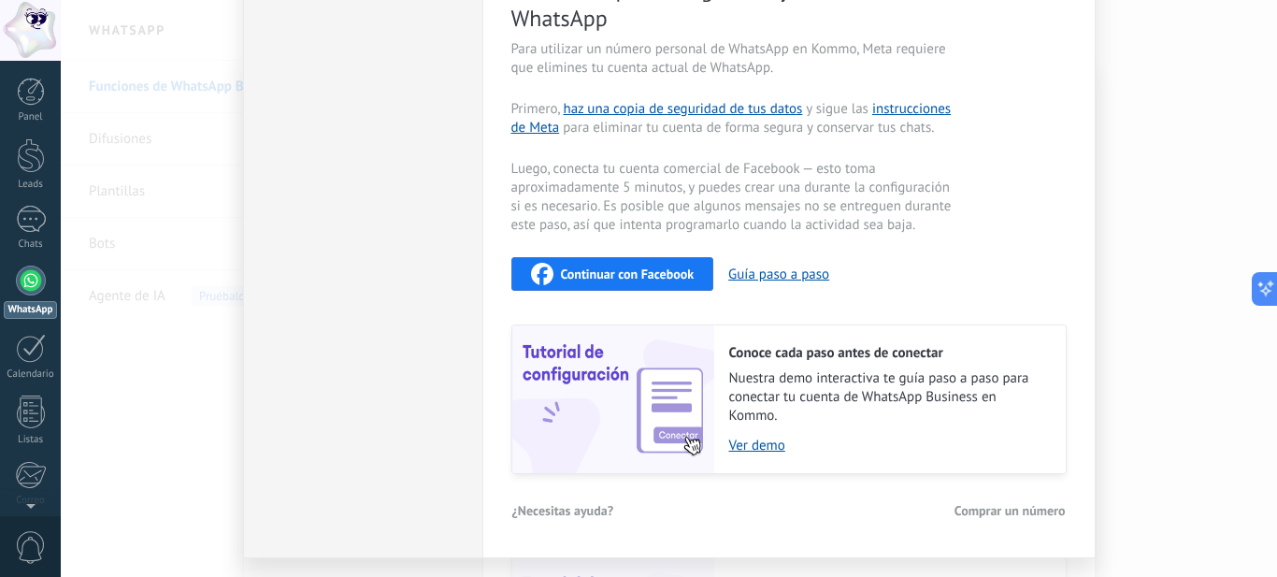
scroll to position [0, 0]
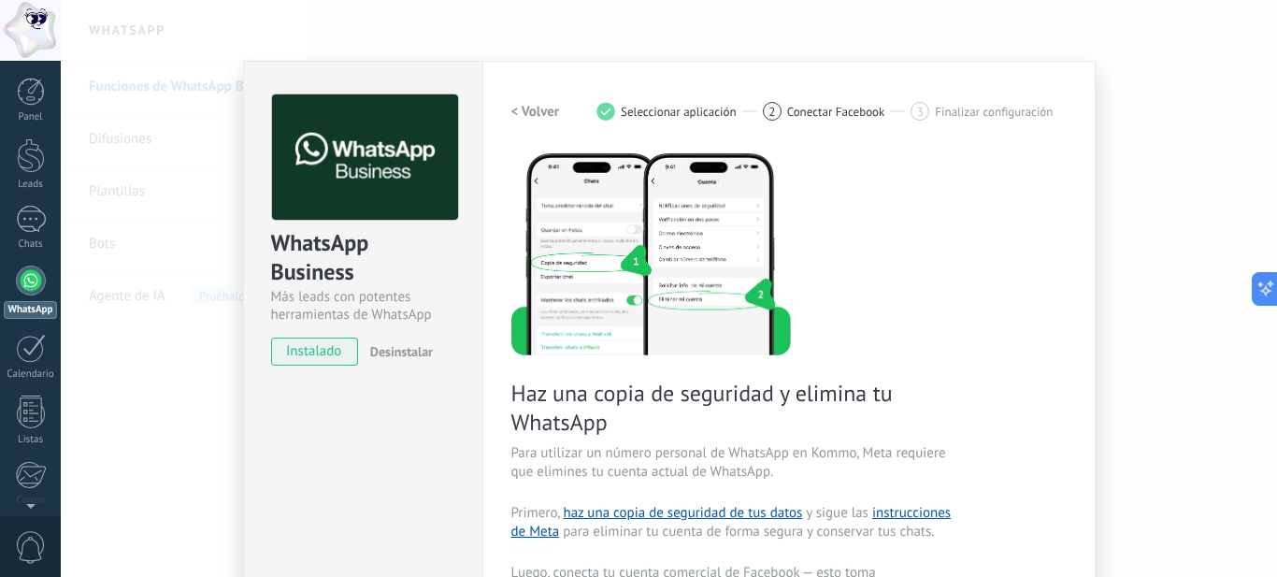
click at [351, 408] on div "WhatsApp Business Más leads con potentes herramientas de WhatsApp instalado Des…" at bounding box center [362, 511] width 239 height 901
click at [28, 224] on div "1" at bounding box center [31, 219] width 30 height 27
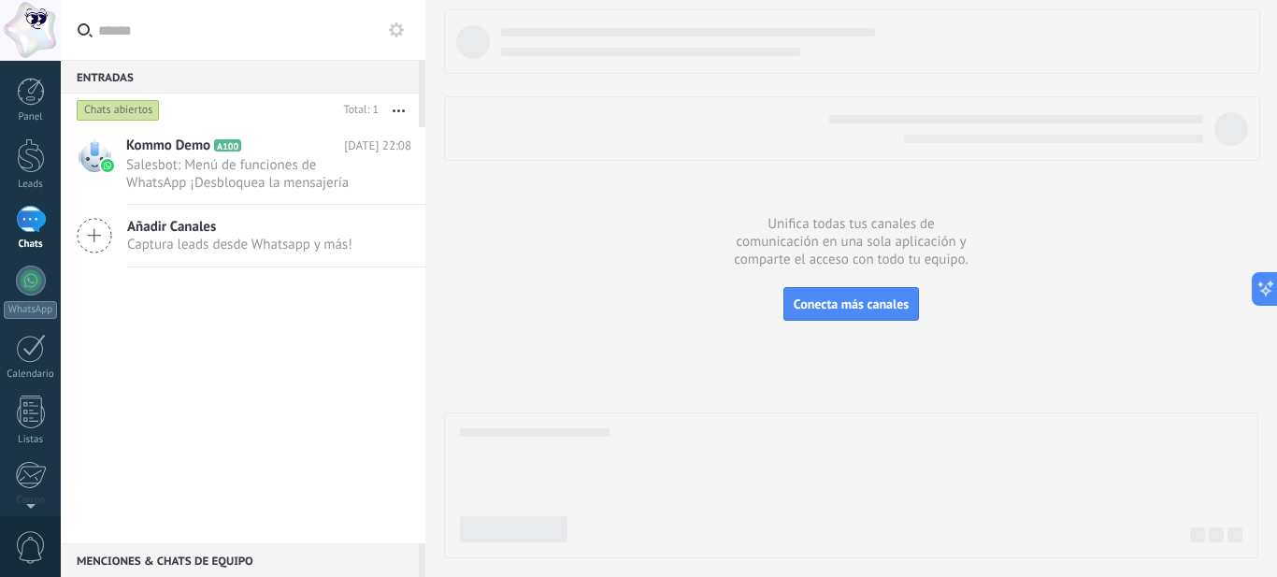
click at [394, 107] on button "button" at bounding box center [399, 110] width 40 height 34
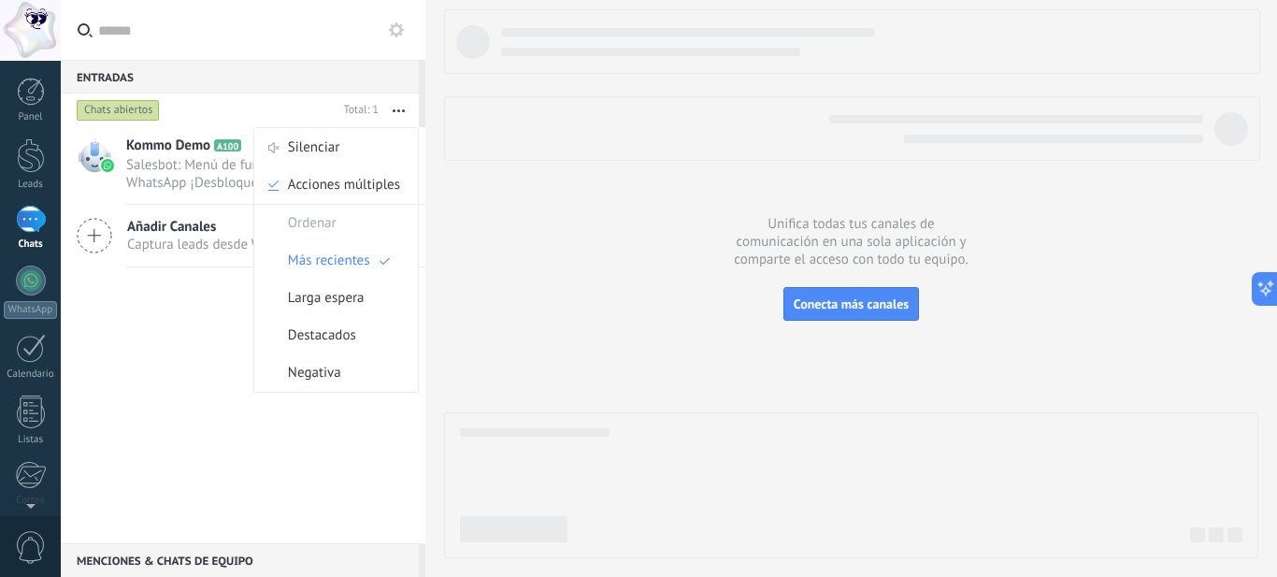
click at [172, 322] on div "Kommo Demo A100 [DATE] 22:08 Salesbot: Menú de funciones de WhatsApp ¡Desbloque…" at bounding box center [243, 335] width 365 height 416
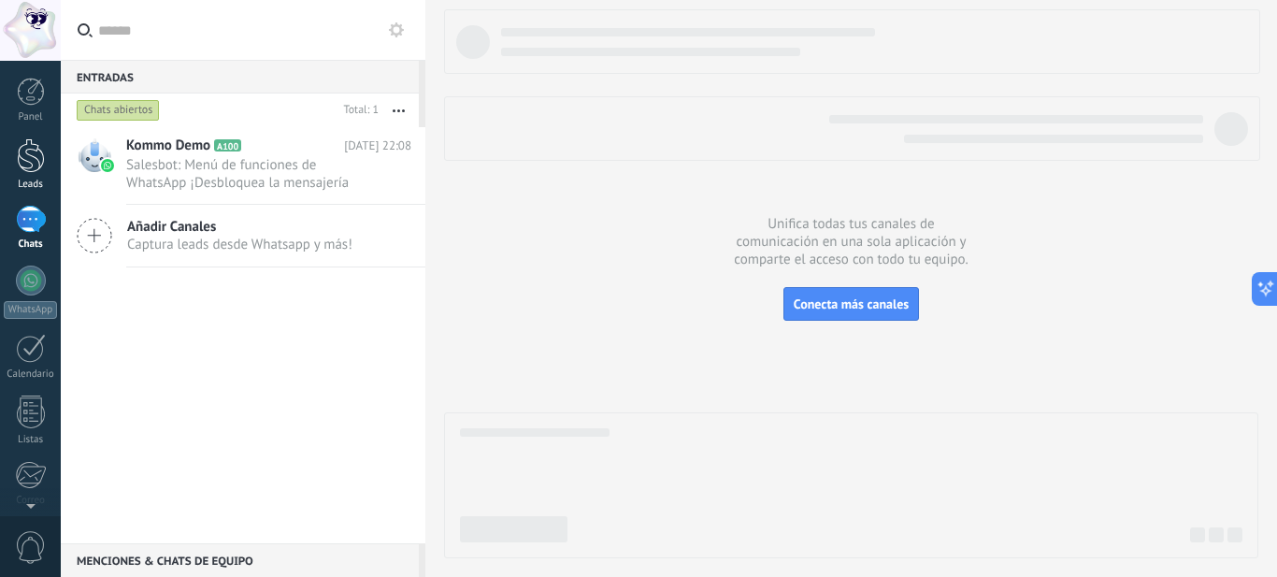
click at [31, 153] on div at bounding box center [31, 155] width 28 height 35
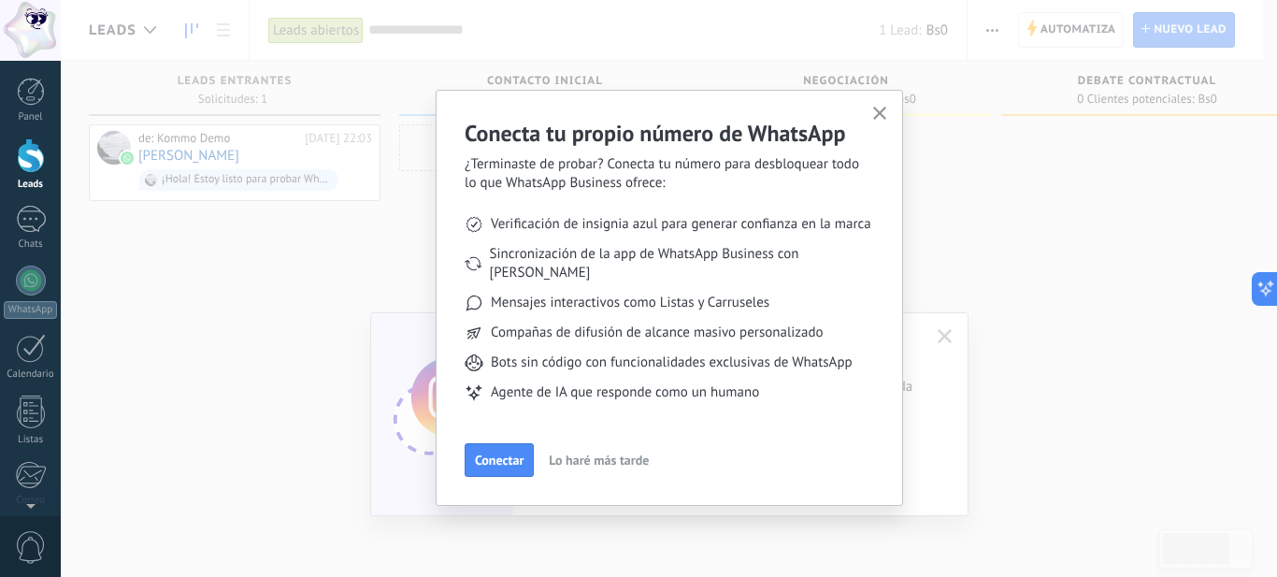
click at [595, 453] on span "Lo haré más tarde" at bounding box center [599, 459] width 100 height 13
click at [595, 449] on div "Conecta tu propio número de WhatsApp ¿Terminaste de probar? Conecta tu número p…" at bounding box center [669, 288] width 1216 height 577
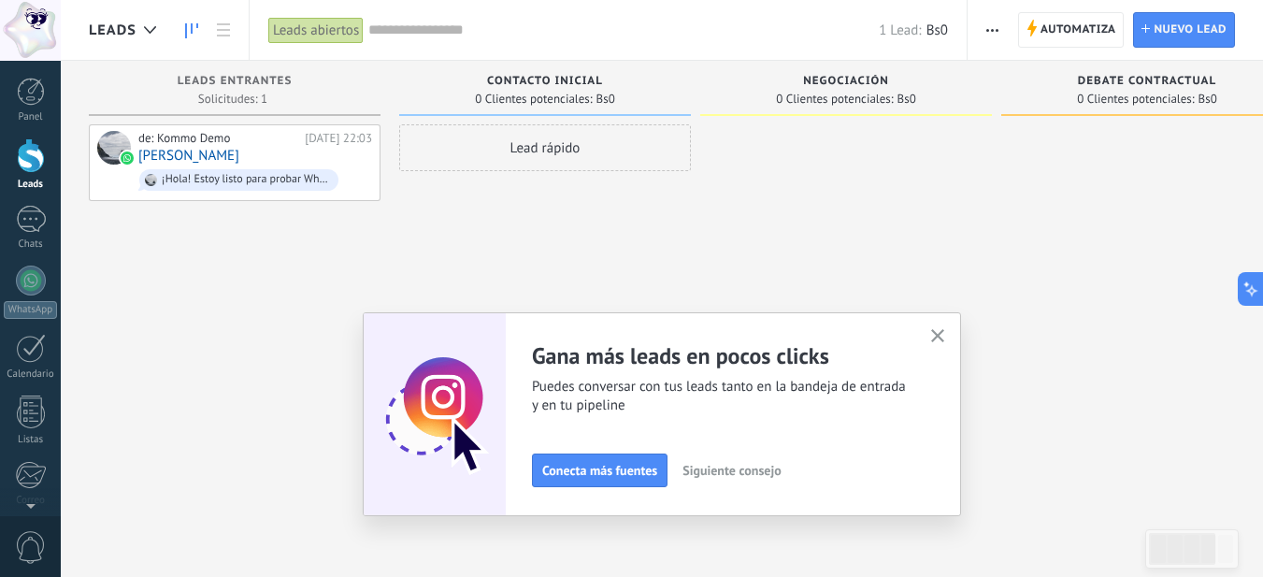
click at [945, 335] on use "button" at bounding box center [938, 336] width 14 height 14
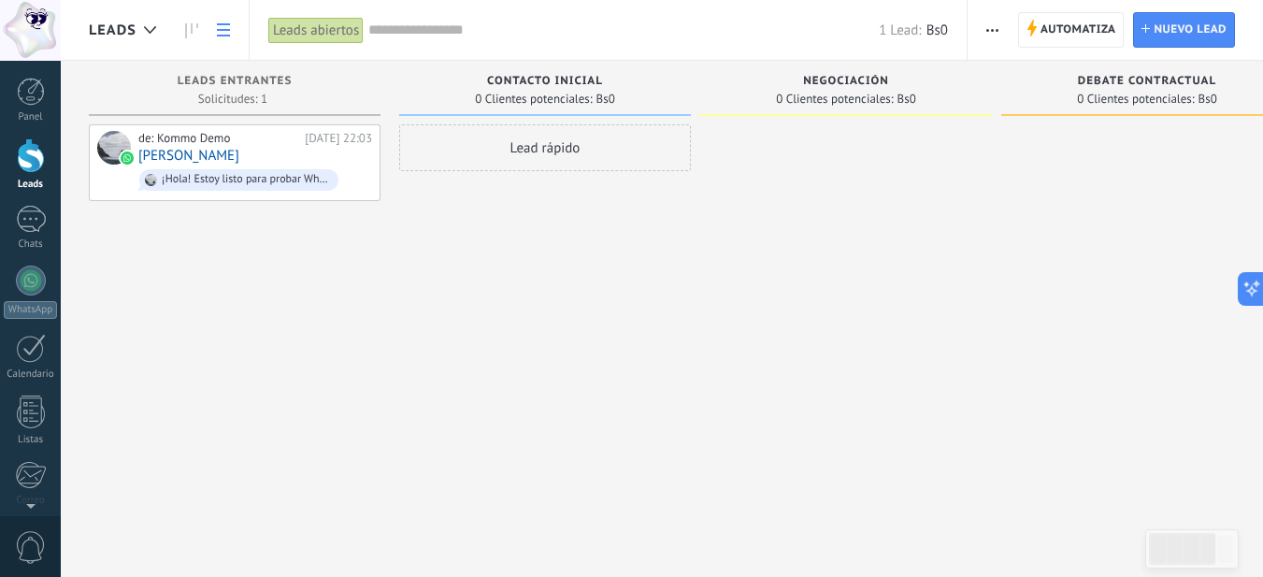
click at [226, 29] on use at bounding box center [223, 29] width 13 height 13
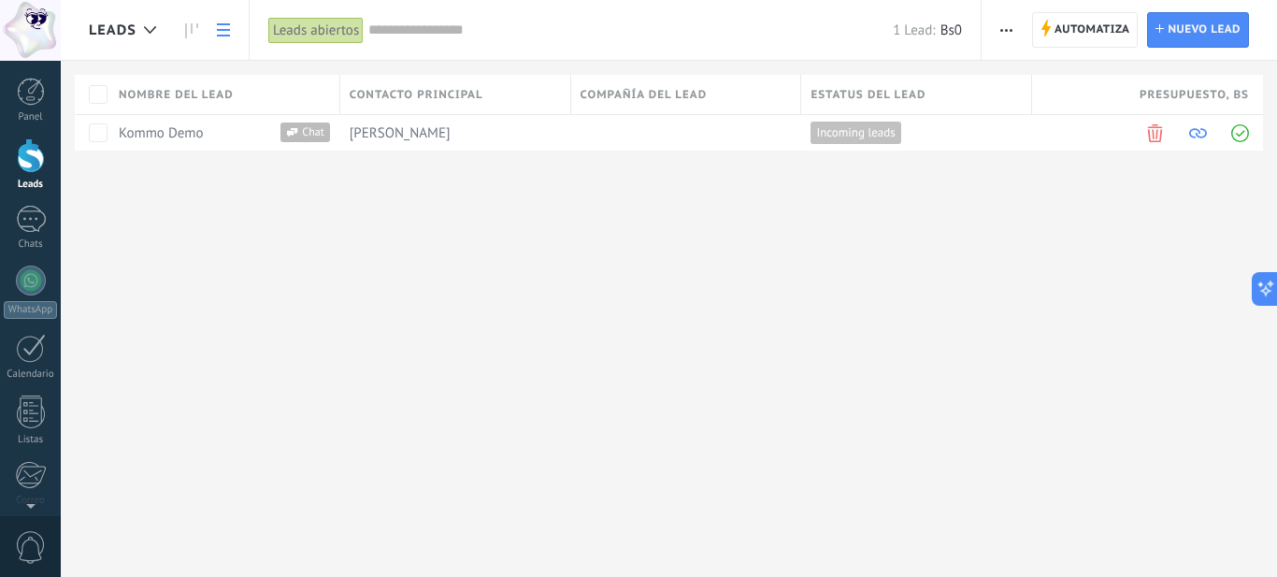
click at [226, 29] on use at bounding box center [223, 29] width 13 height 13
click at [191, 27] on use at bounding box center [191, 30] width 13 height 15
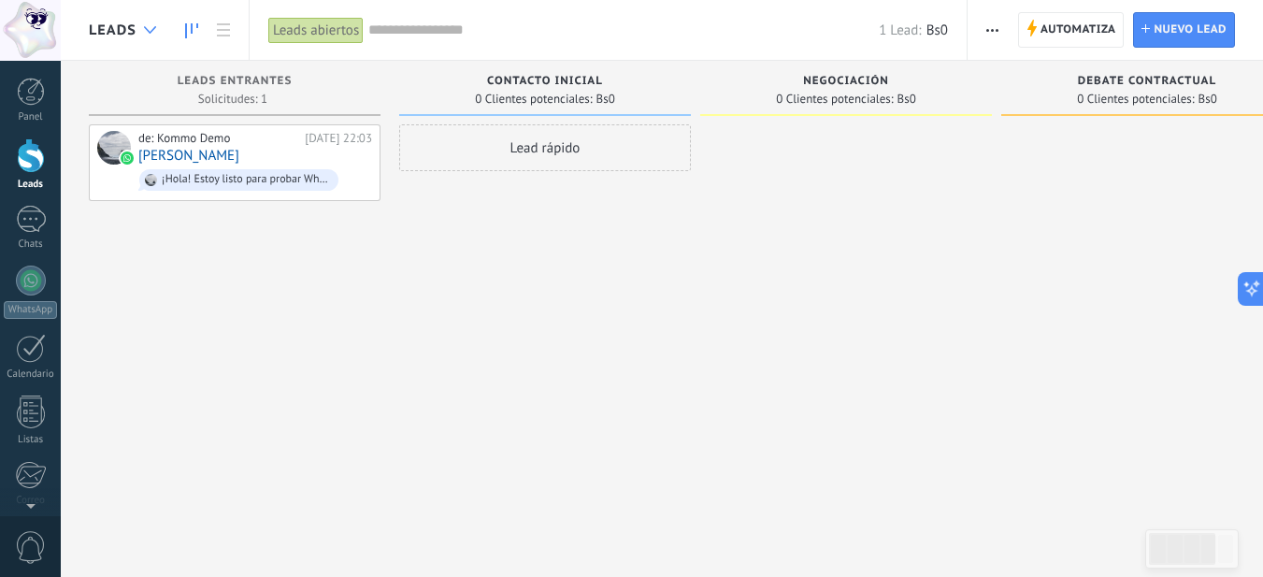
click at [148, 27] on icon at bounding box center [150, 29] width 12 height 7
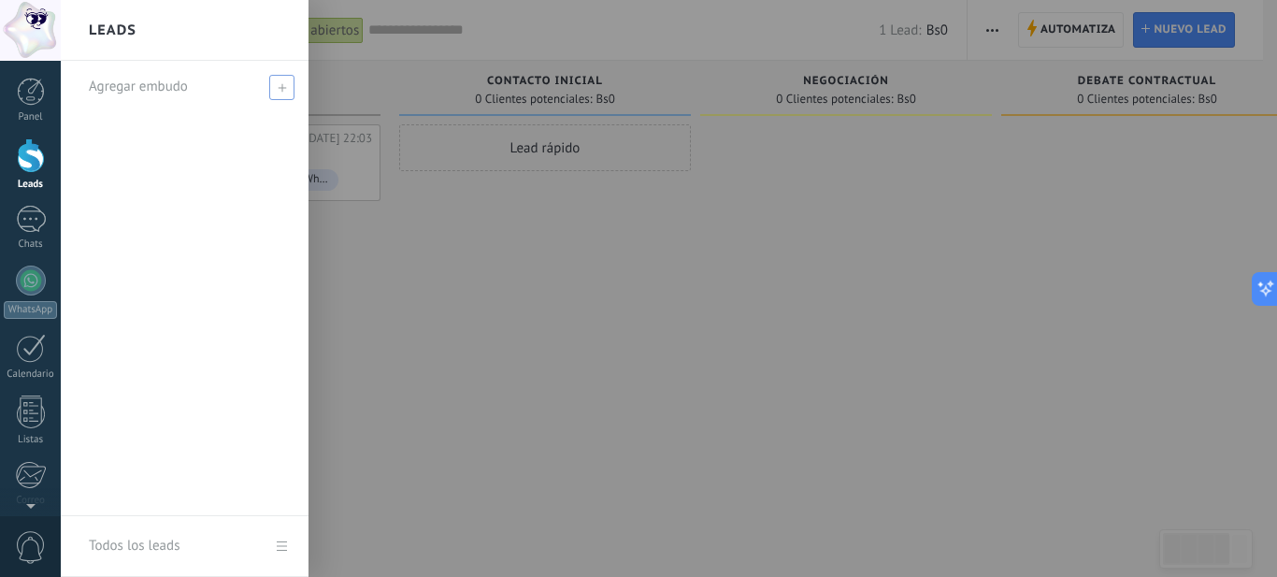
click at [281, 89] on use at bounding box center [282, 87] width 8 height 8
click at [468, 243] on div at bounding box center [699, 288] width 1277 height 577
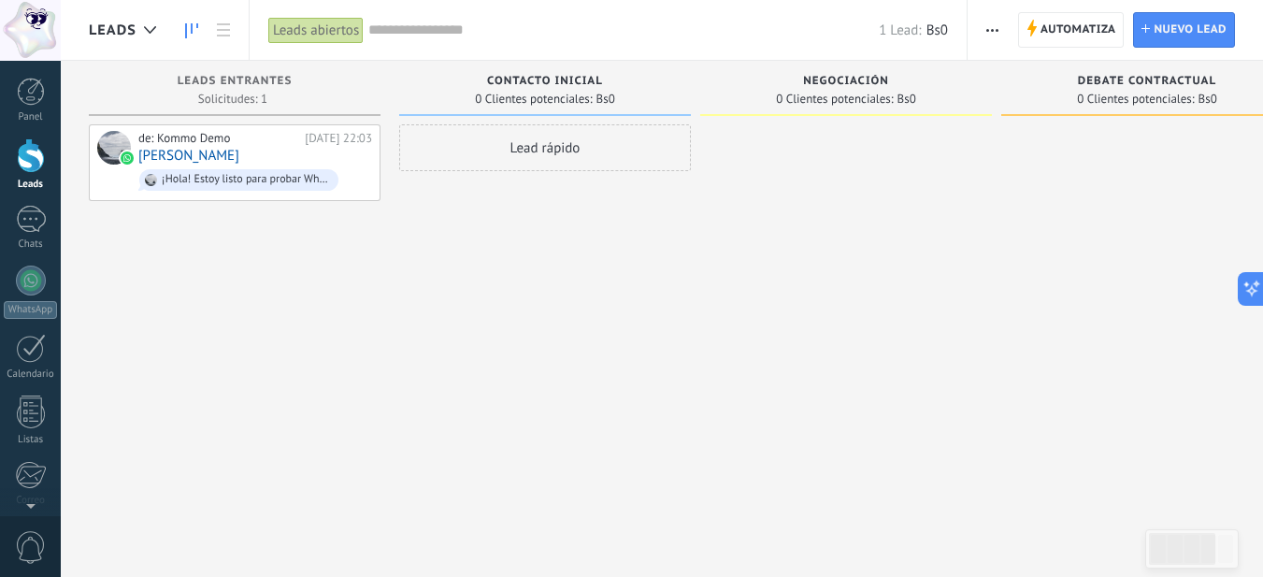
click at [991, 30] on icon "button" at bounding box center [992, 30] width 12 height 3
click at [991, 29] on icon "button" at bounding box center [992, 30] width 12 height 3
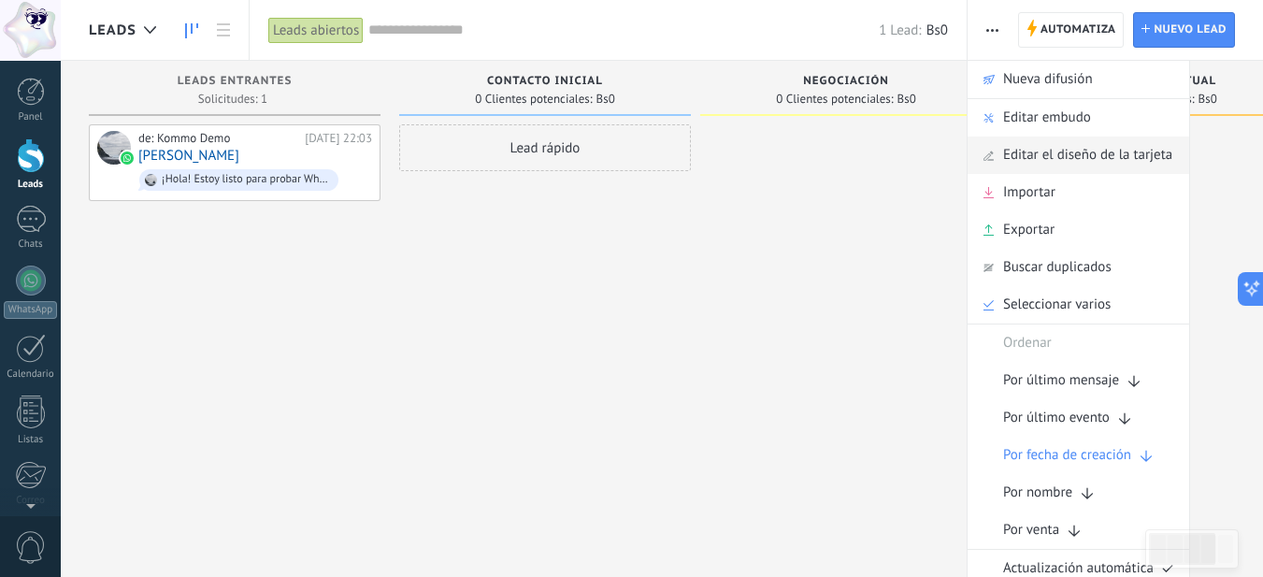
click at [1038, 156] on span "Editar el diseño de la tarjeta" at bounding box center [1087, 155] width 169 height 37
click at [1038, 156] on div at bounding box center [1147, 290] width 292 height 333
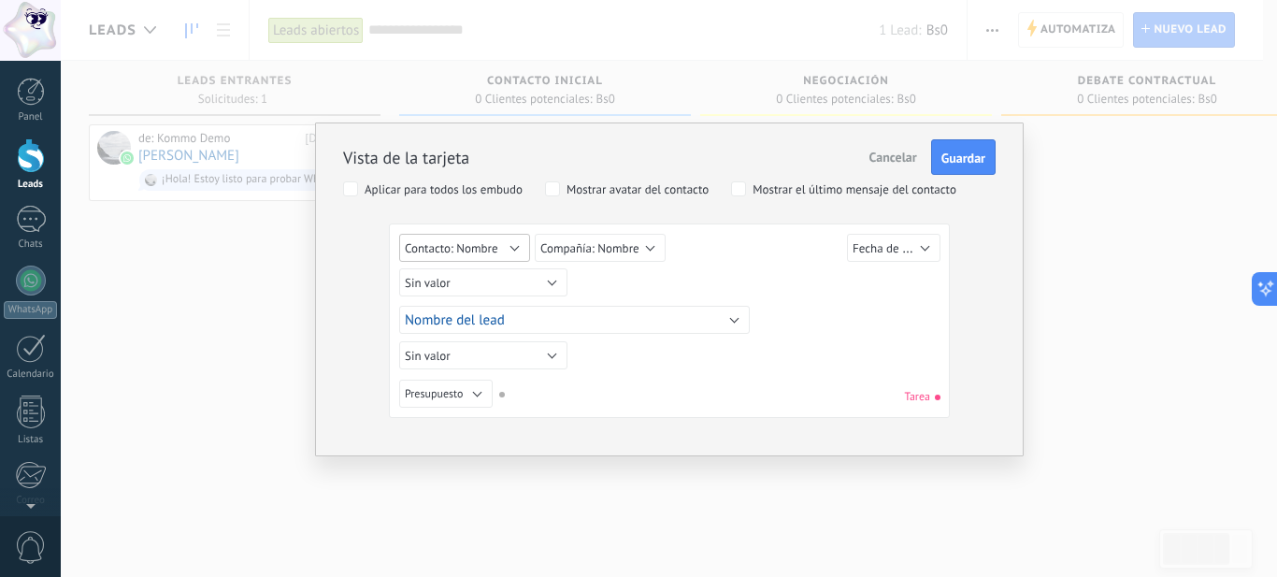
click at [517, 248] on button "Contacto: Nombre" at bounding box center [464, 248] width 131 height 28
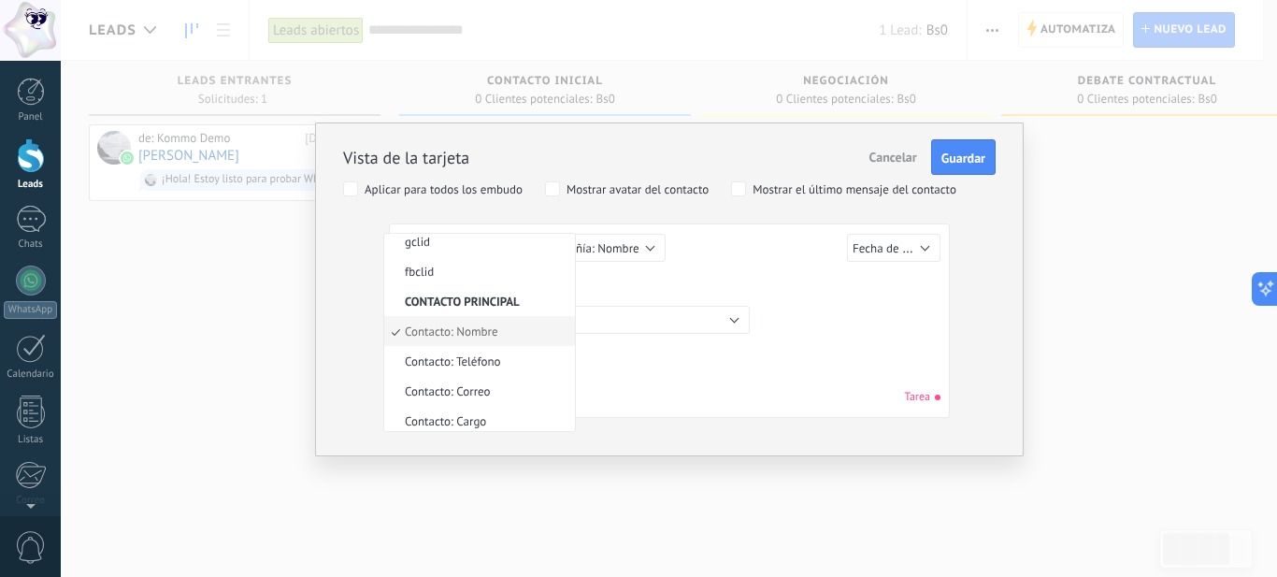
click at [477, 326] on span "Contacto: Nombre" at bounding box center [476, 331] width 185 height 16
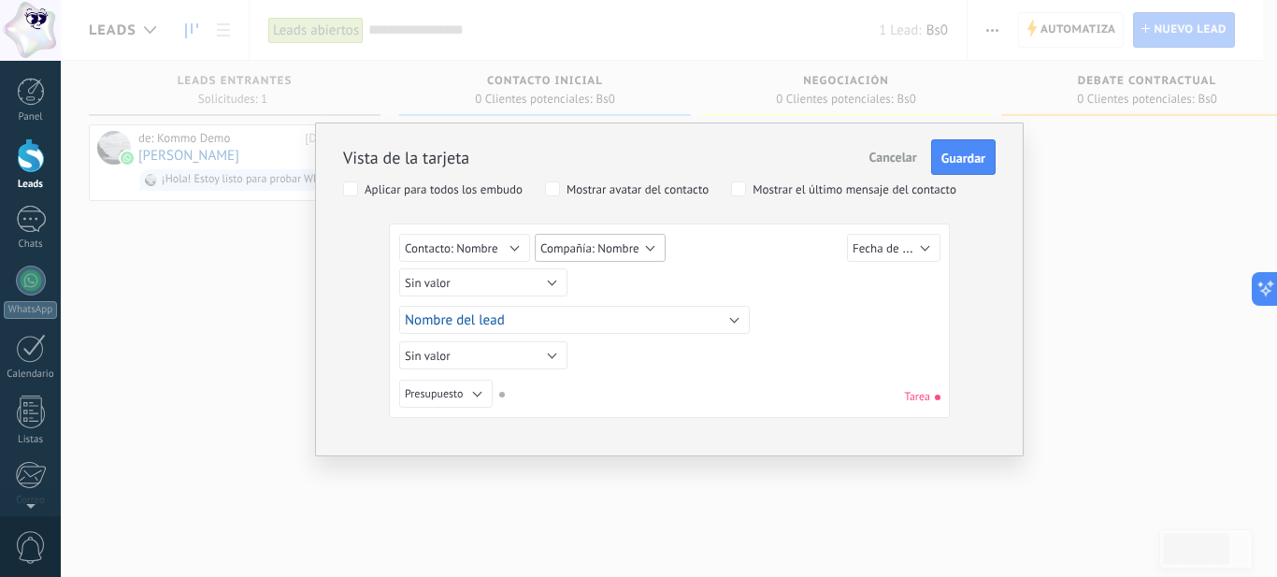
click at [647, 245] on button "Compañía: Nombre" at bounding box center [600, 248] width 131 height 28
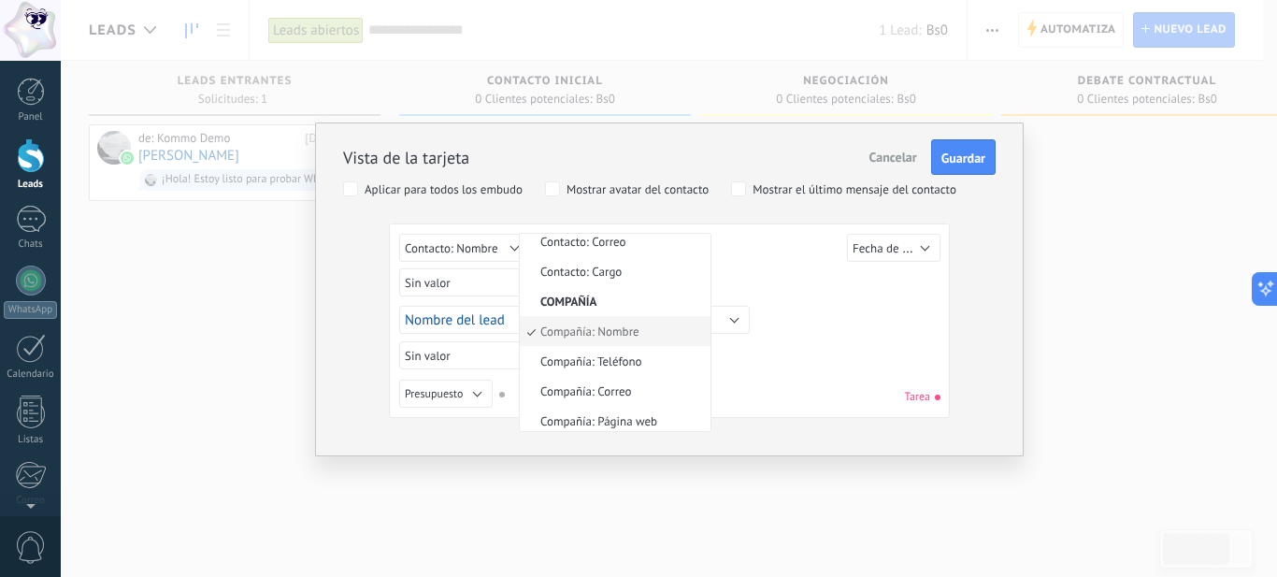
click at [612, 326] on span "Compañía: Nombre" at bounding box center [612, 331] width 185 height 16
click at [612, 326] on button "Nombre del lead" at bounding box center [574, 320] width 351 height 28
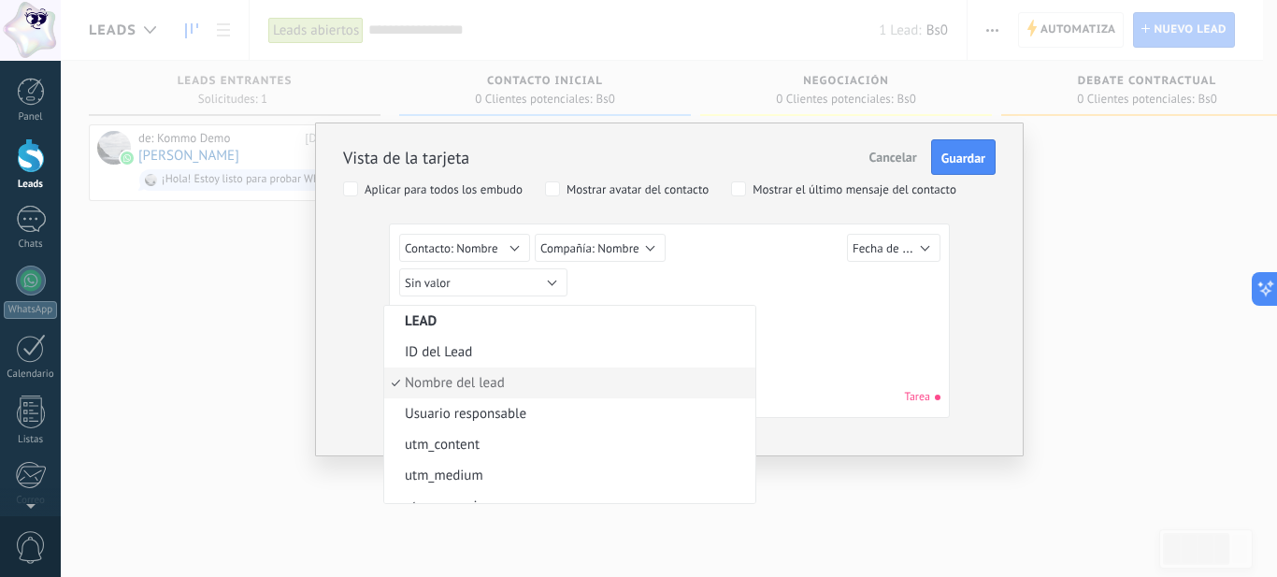
click at [433, 381] on span "Nombre del lead" at bounding box center [567, 383] width 366 height 18
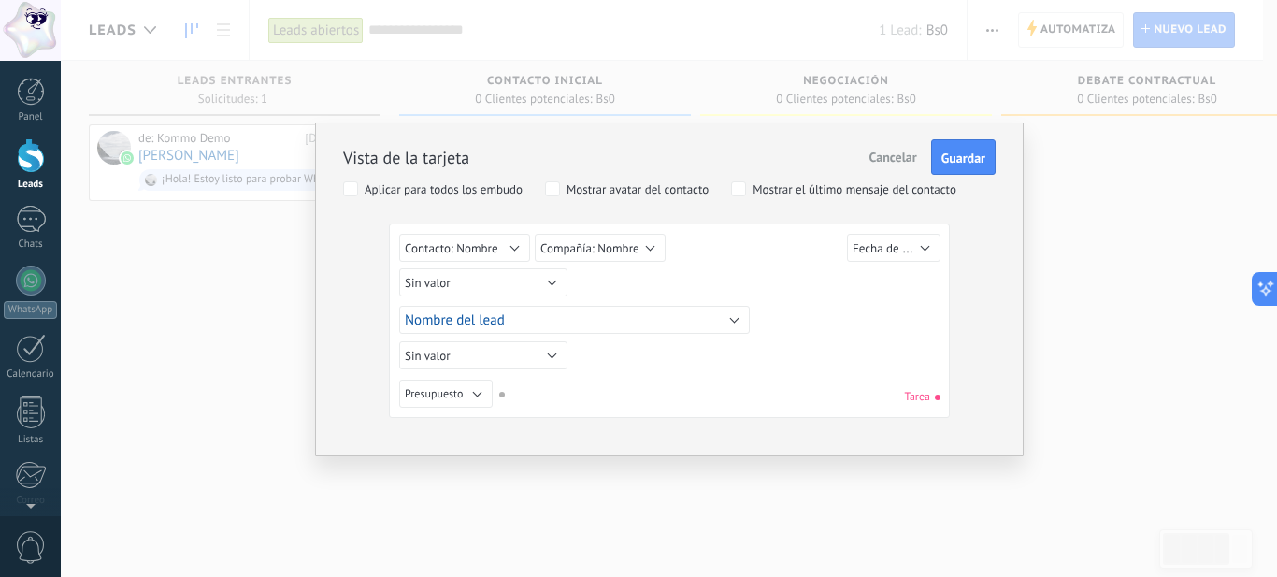
click at [889, 160] on span "Cancelar" at bounding box center [894, 157] width 48 height 17
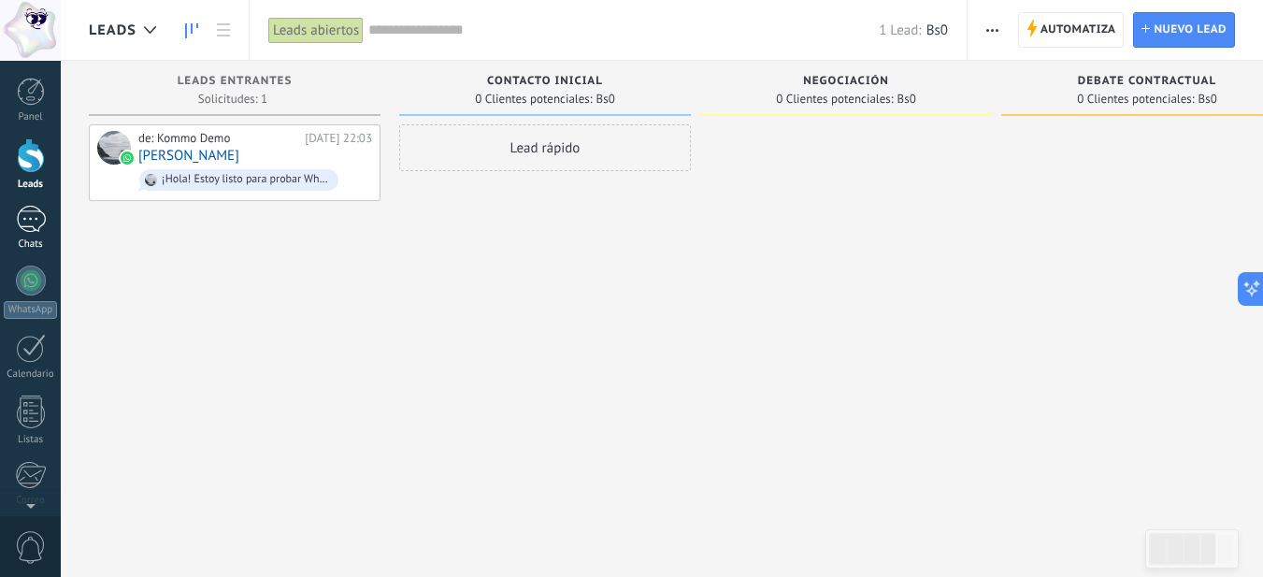
click at [29, 227] on div "1" at bounding box center [31, 219] width 30 height 27
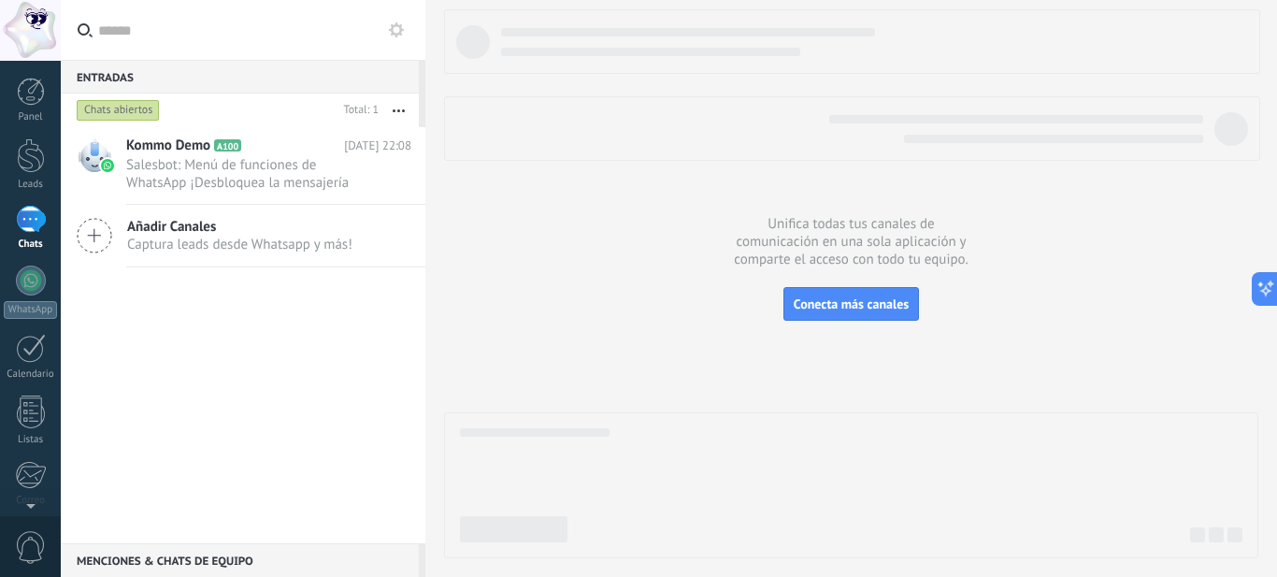
click at [112, 108] on div "Chats abiertos" at bounding box center [118, 110] width 83 height 22
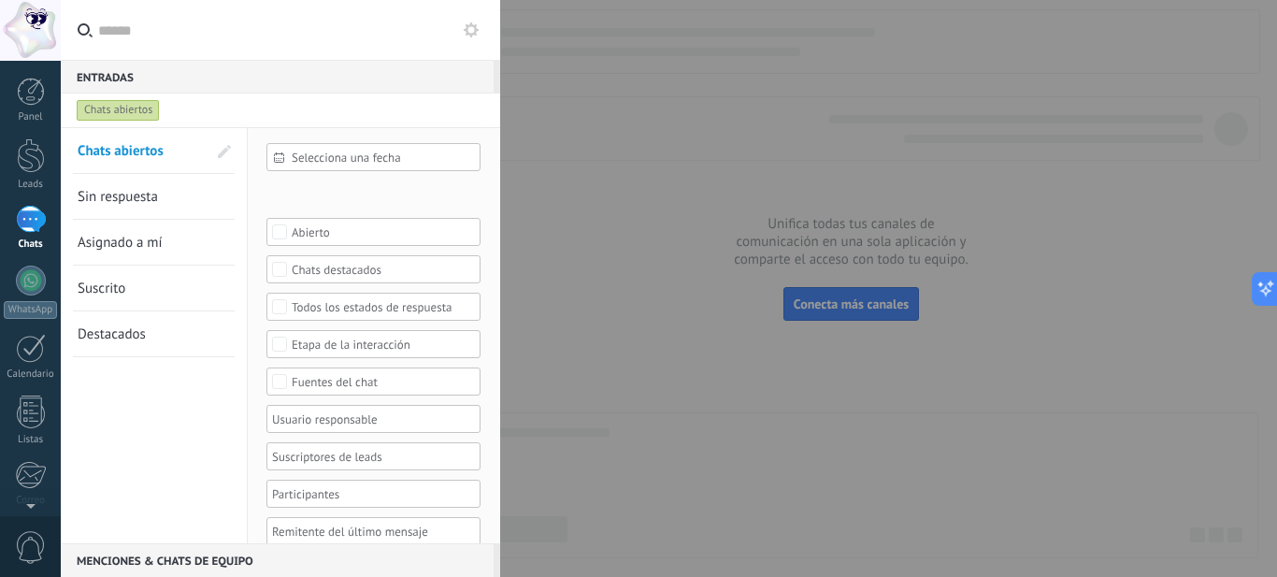
click at [91, 193] on span "Sin respuesta" at bounding box center [118, 197] width 80 height 18
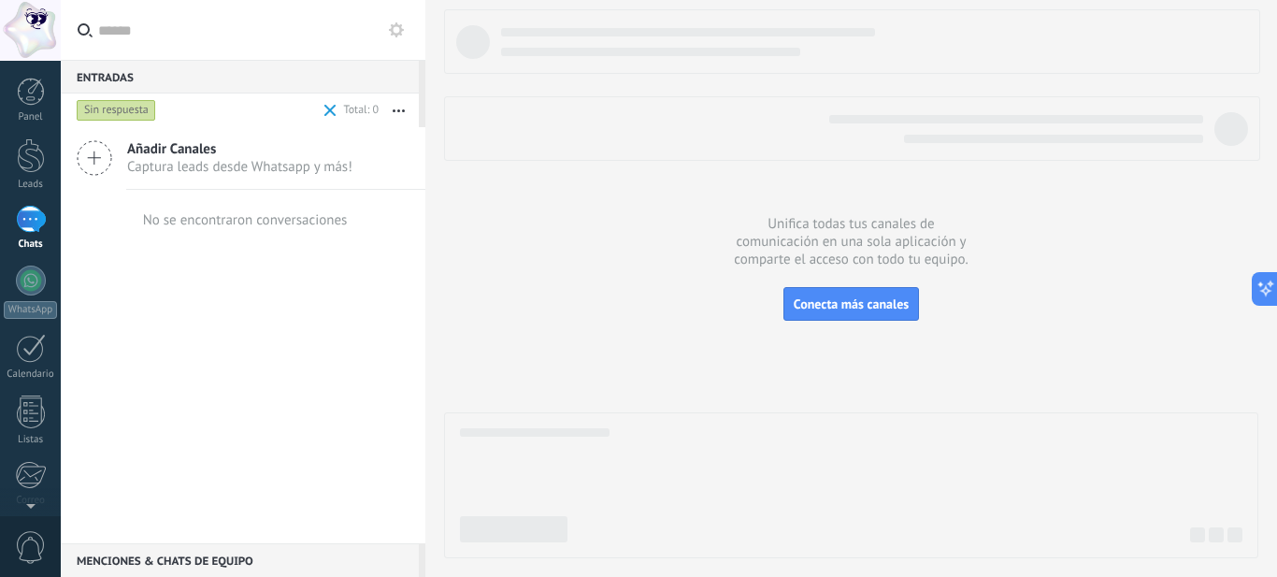
click at [329, 110] on span at bounding box center [330, 111] width 12 height 12
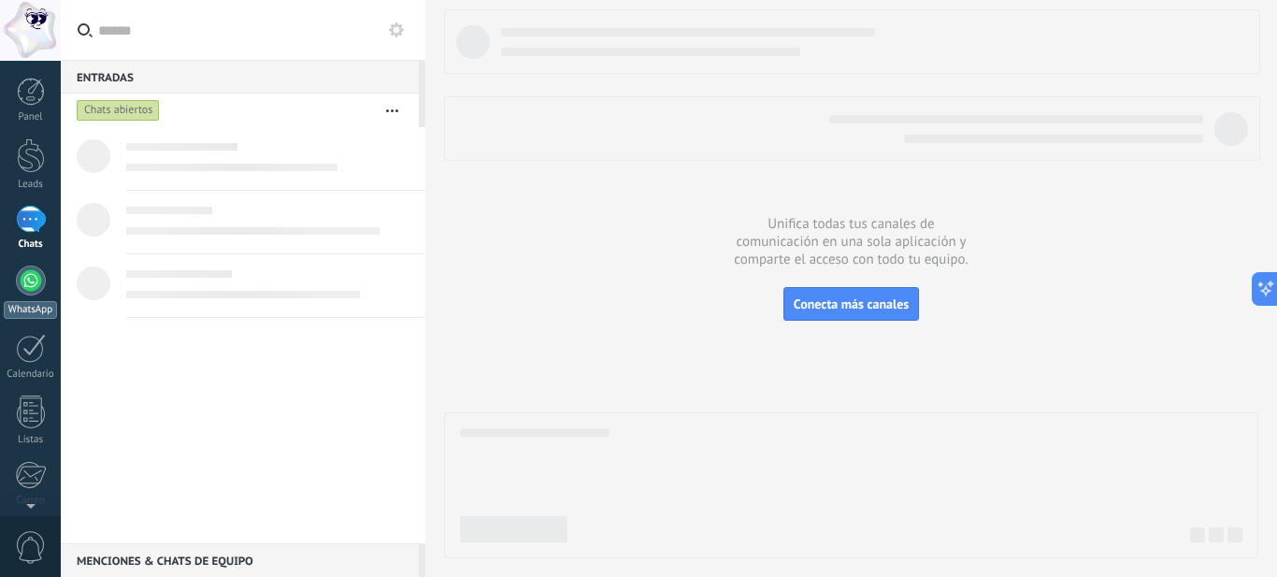
click at [38, 284] on div at bounding box center [31, 281] width 30 height 30
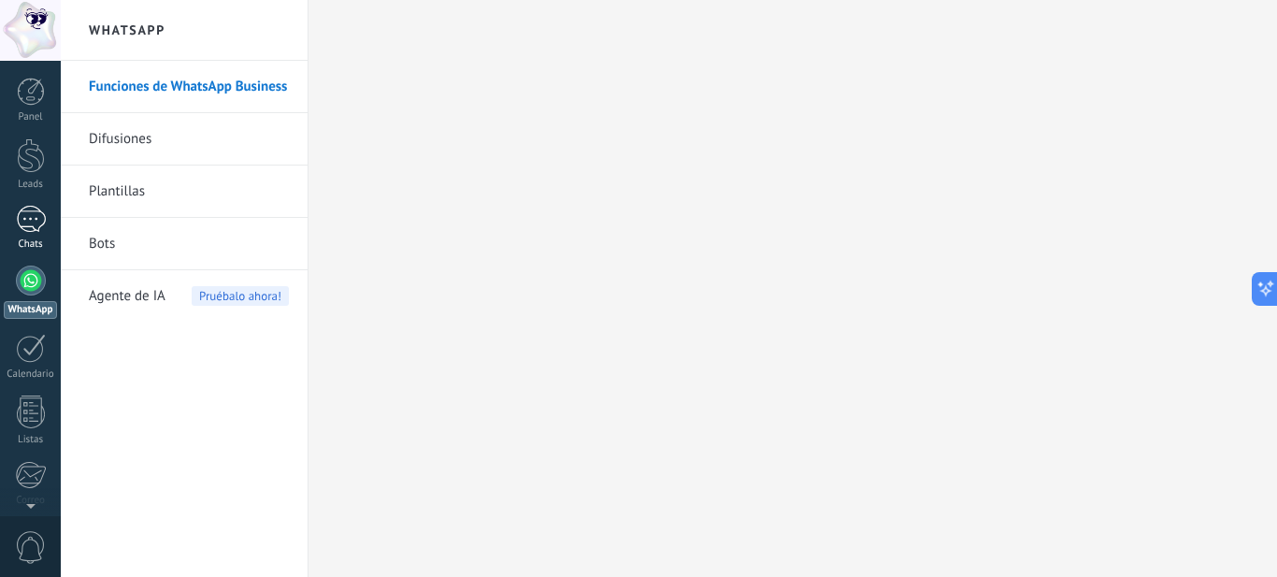
click at [34, 227] on div "1" at bounding box center [31, 219] width 30 height 27
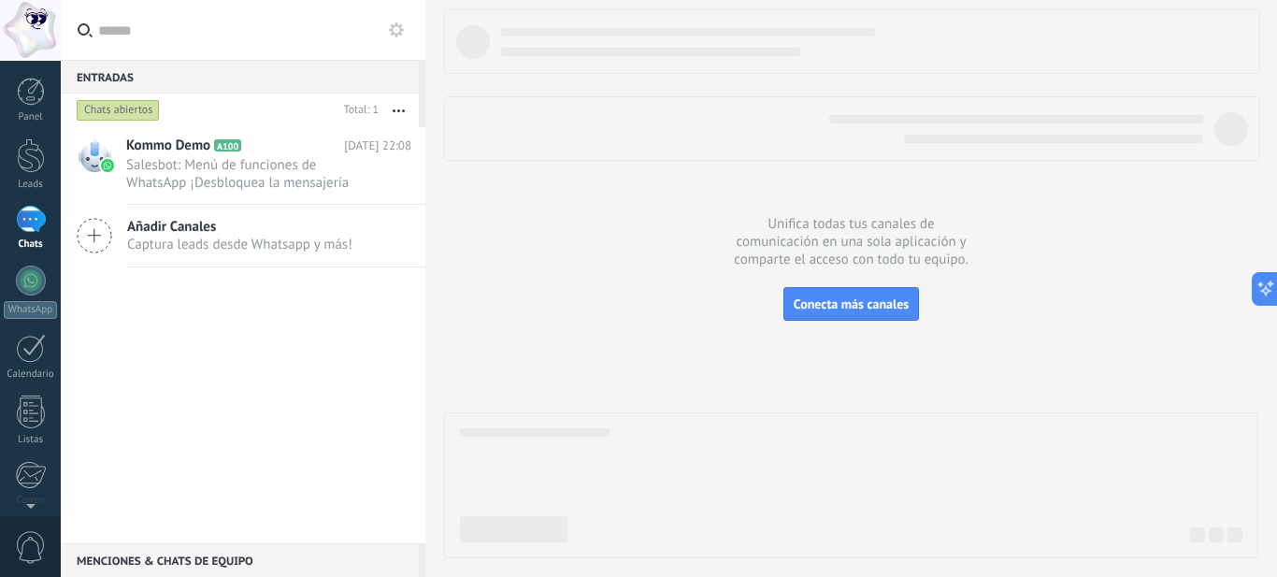
click at [395, 24] on icon at bounding box center [396, 29] width 15 height 15
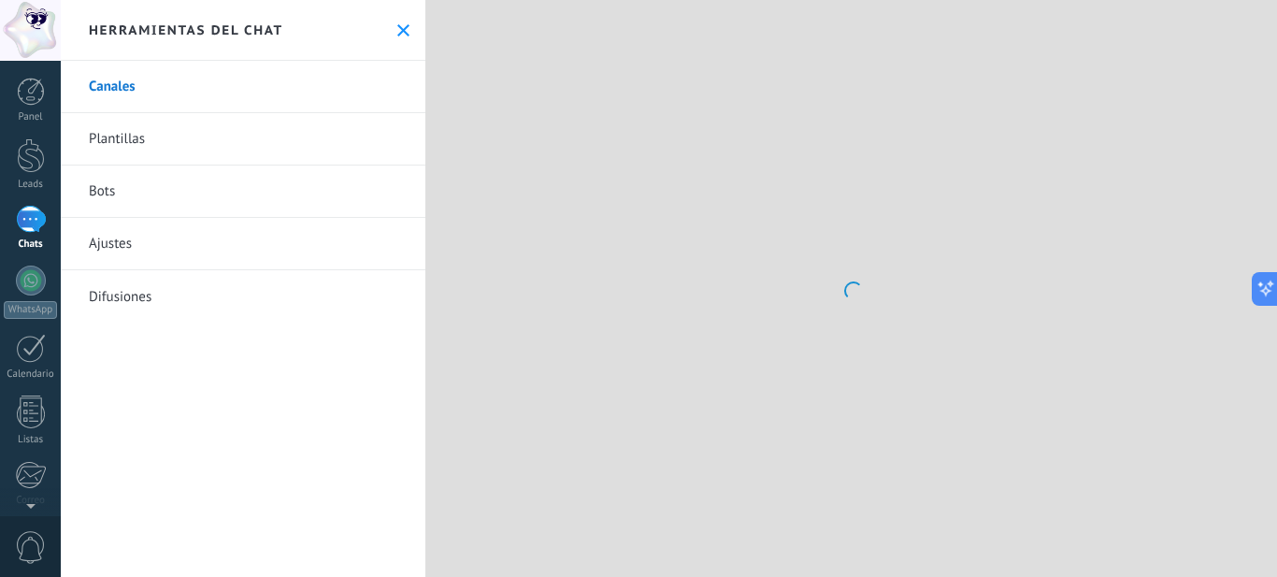
click at [398, 30] on icon at bounding box center [403, 30] width 12 height 12
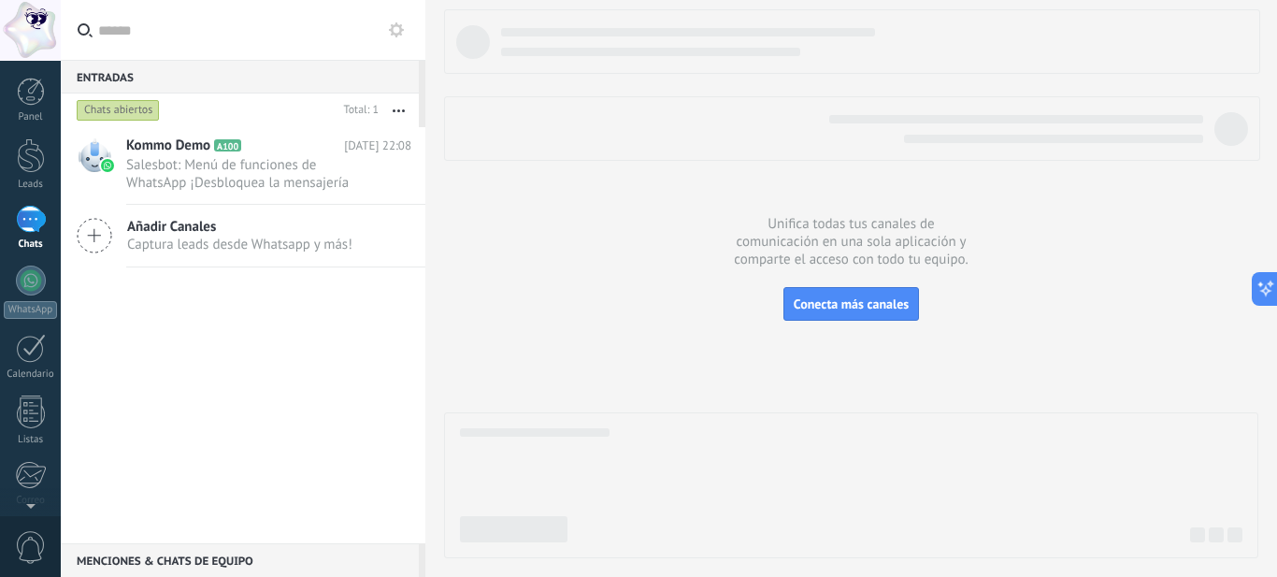
click at [398, 30] on icon at bounding box center [396, 29] width 15 height 15
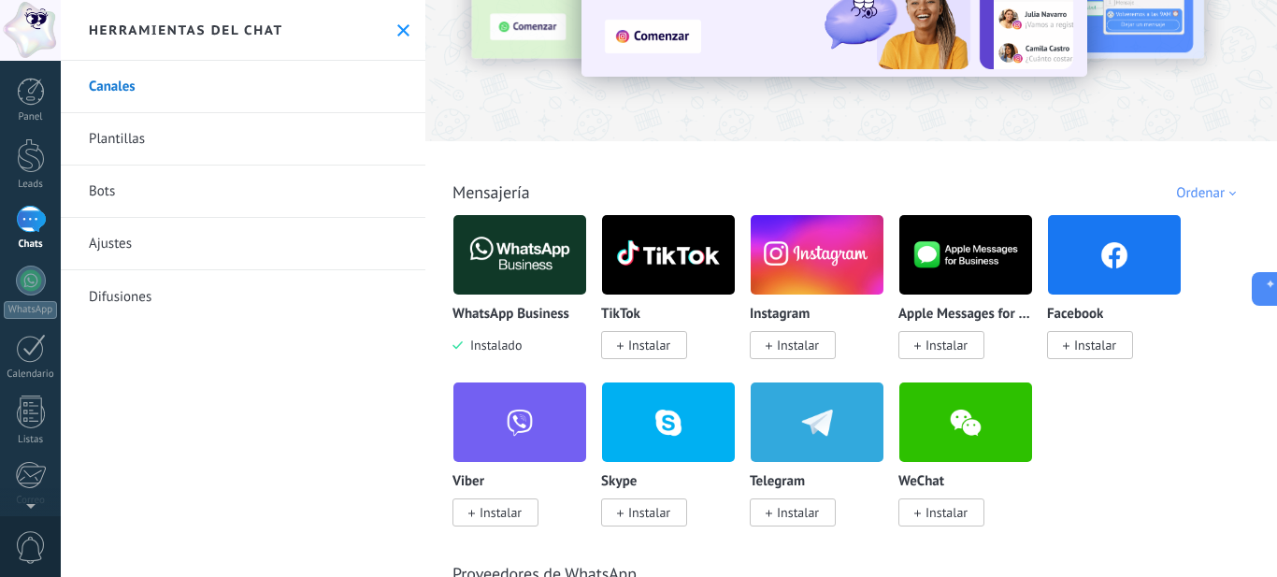
scroll to position [187, 0]
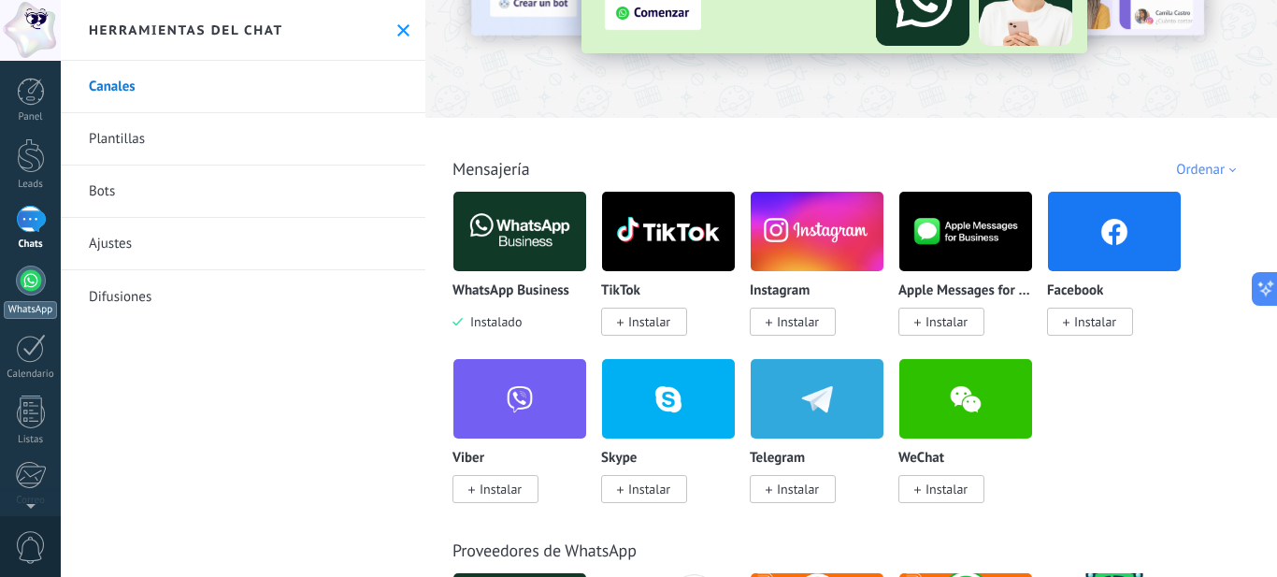
click at [36, 287] on div at bounding box center [31, 281] width 30 height 30
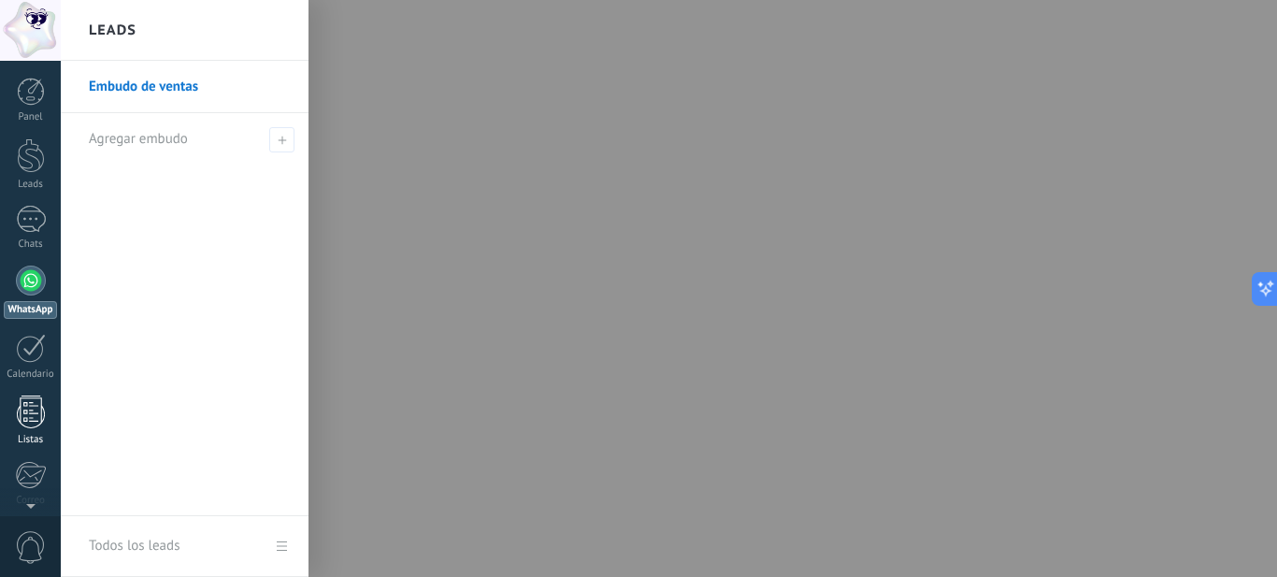
click at [26, 422] on div at bounding box center [31, 411] width 28 height 33
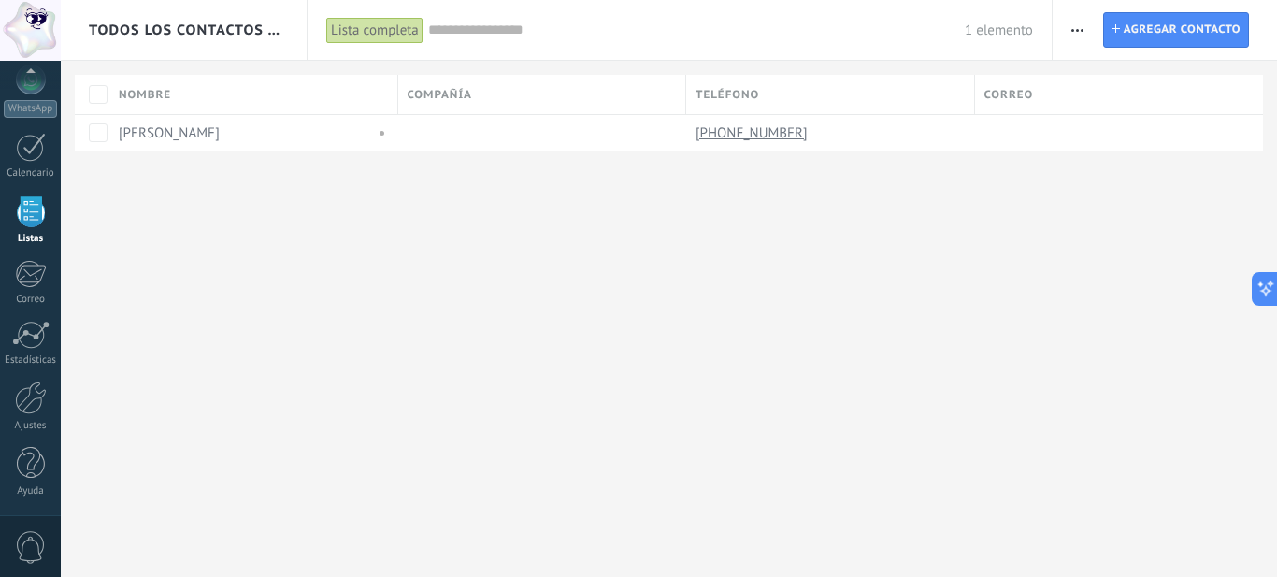
scroll to position [116, 0]
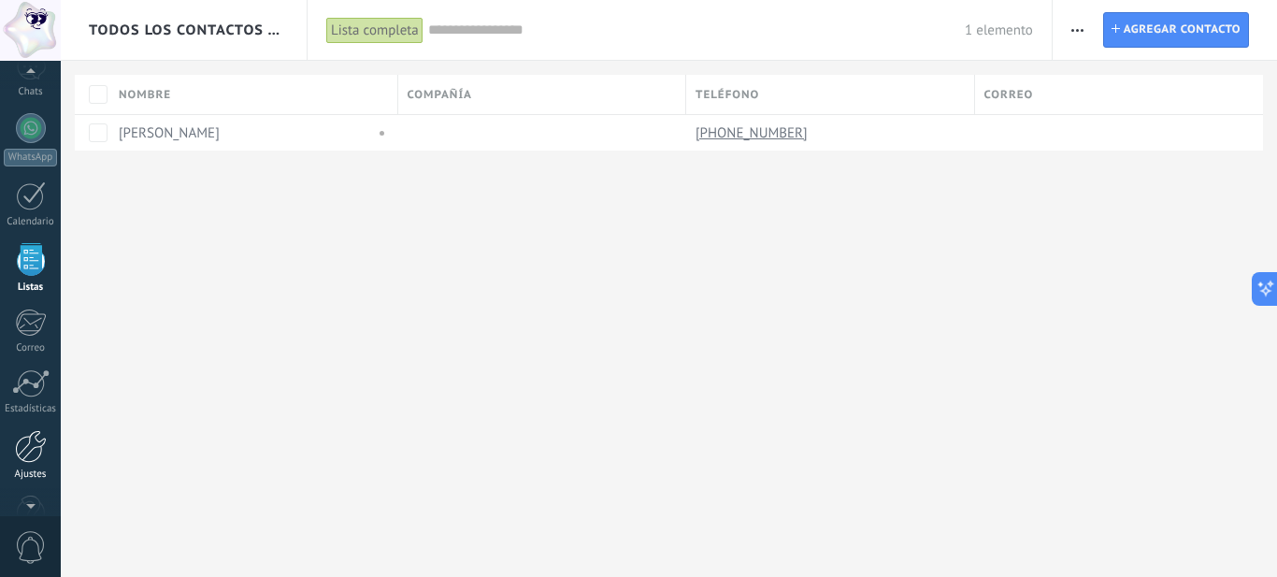
click at [29, 458] on div at bounding box center [31, 446] width 32 height 33
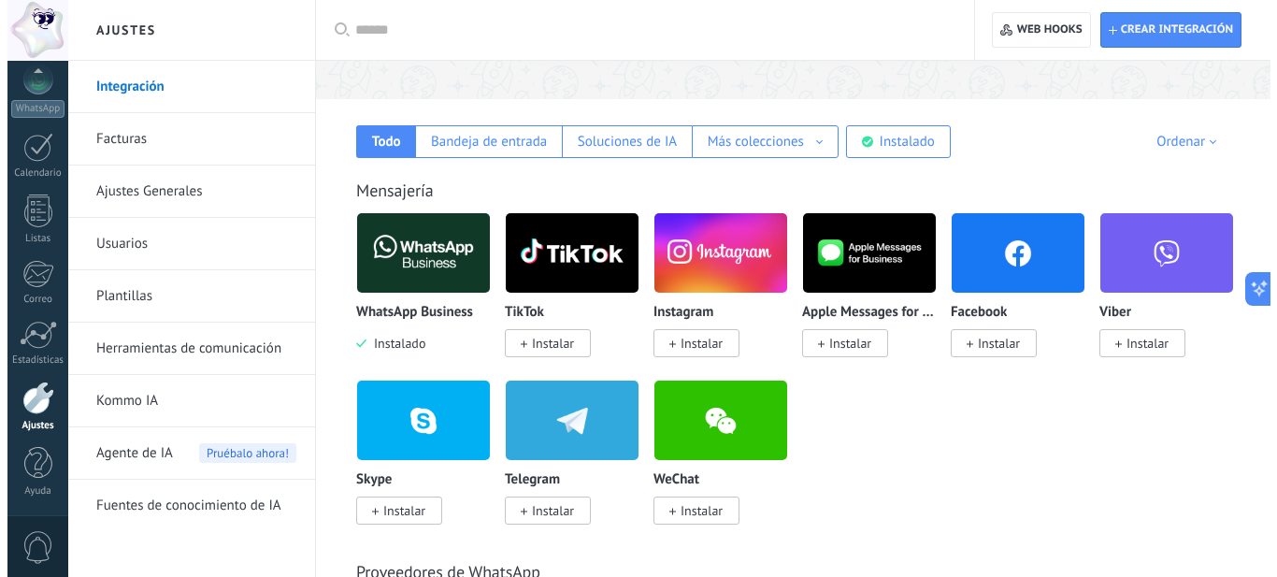
scroll to position [280, 0]
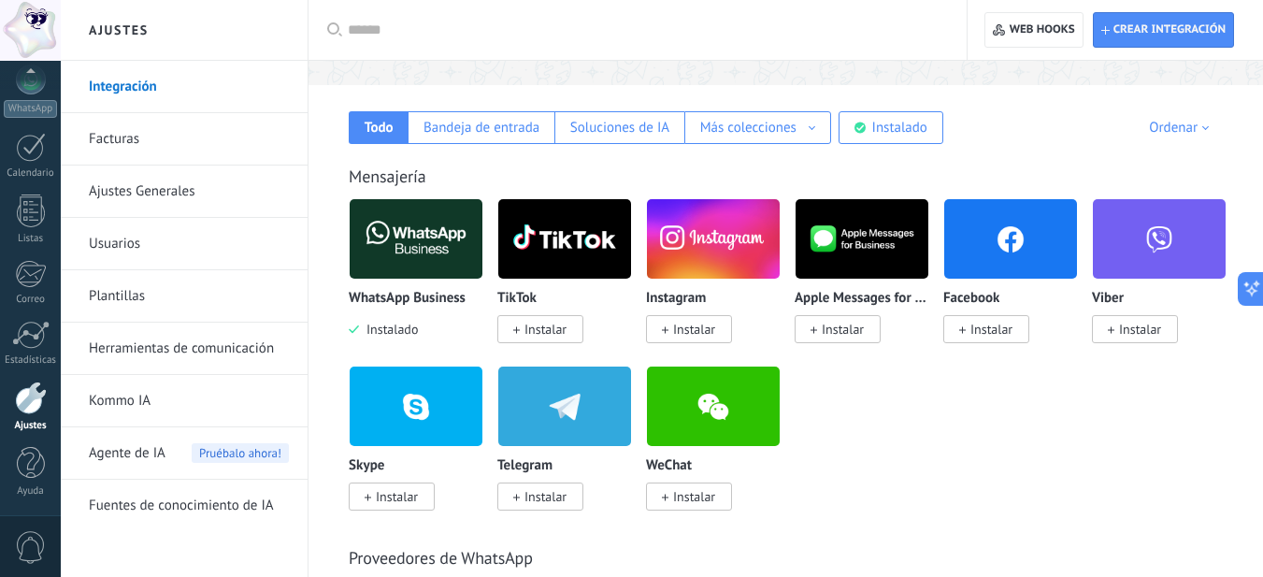
click at [527, 331] on span "Instalar" at bounding box center [546, 329] width 42 height 17
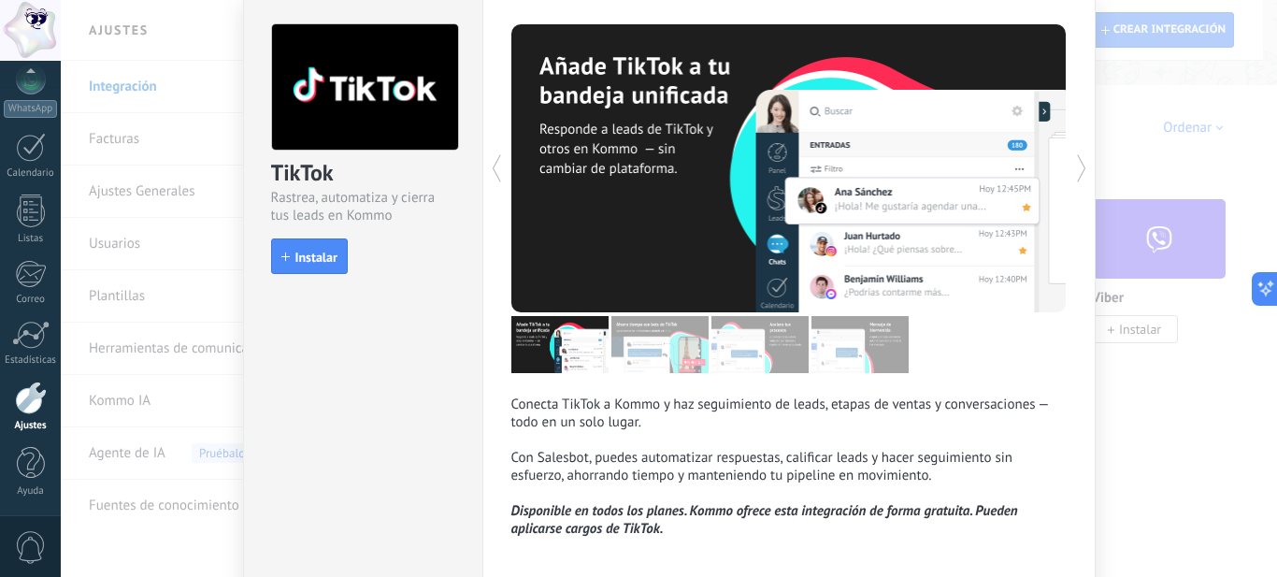
scroll to position [0, 0]
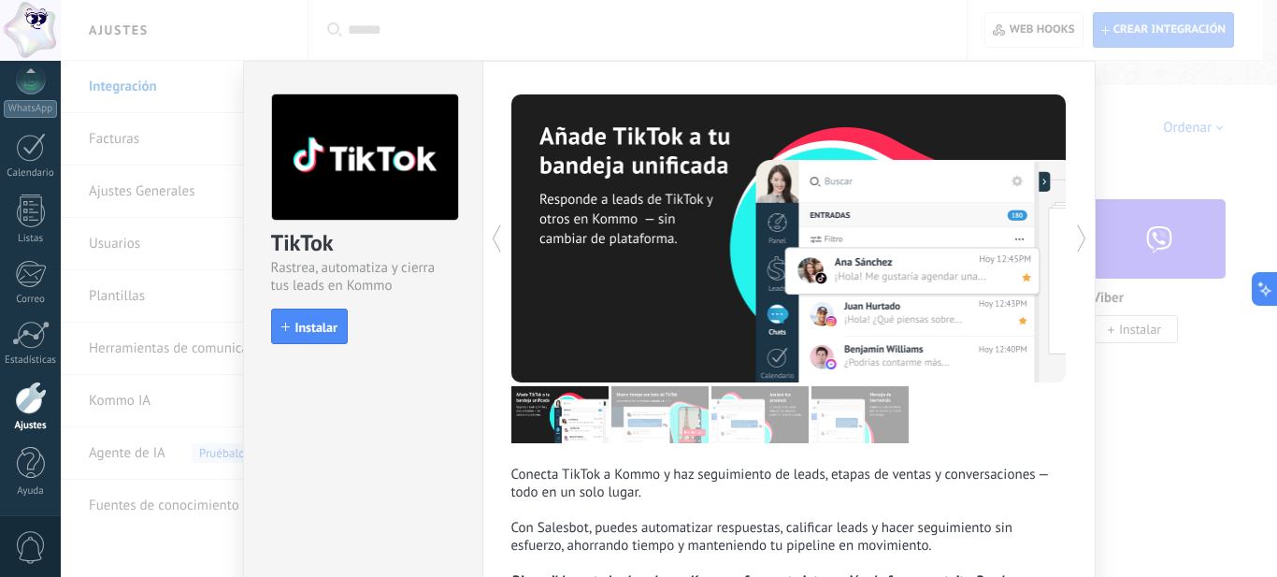
click at [1076, 237] on icon at bounding box center [1081, 238] width 19 height 37
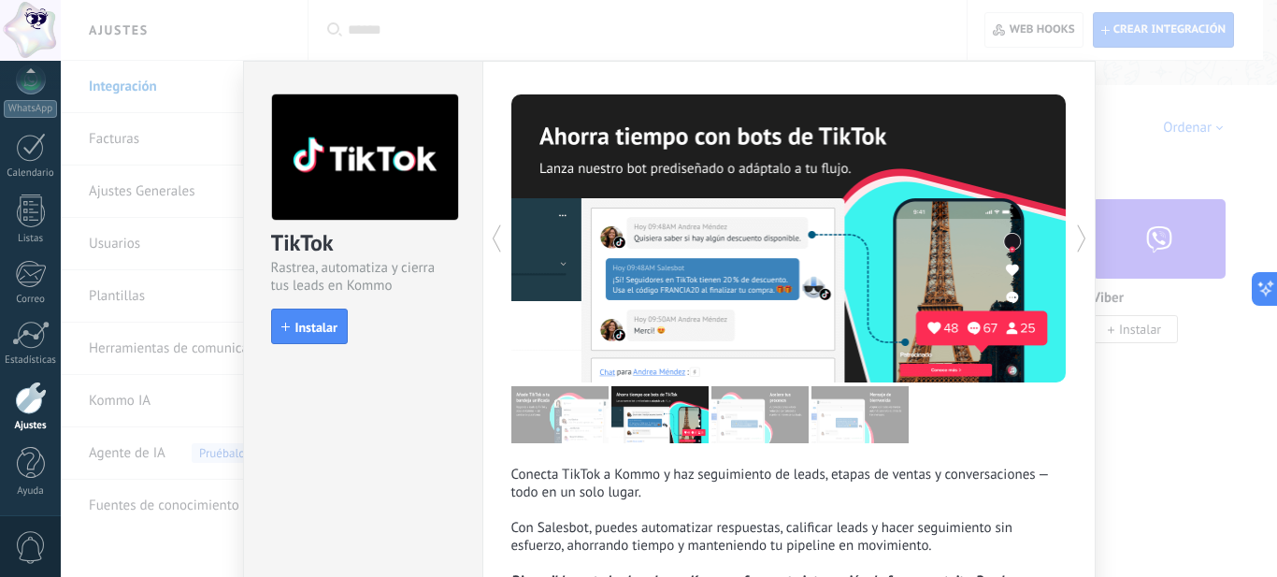
click at [1076, 237] on icon at bounding box center [1081, 238] width 19 height 37
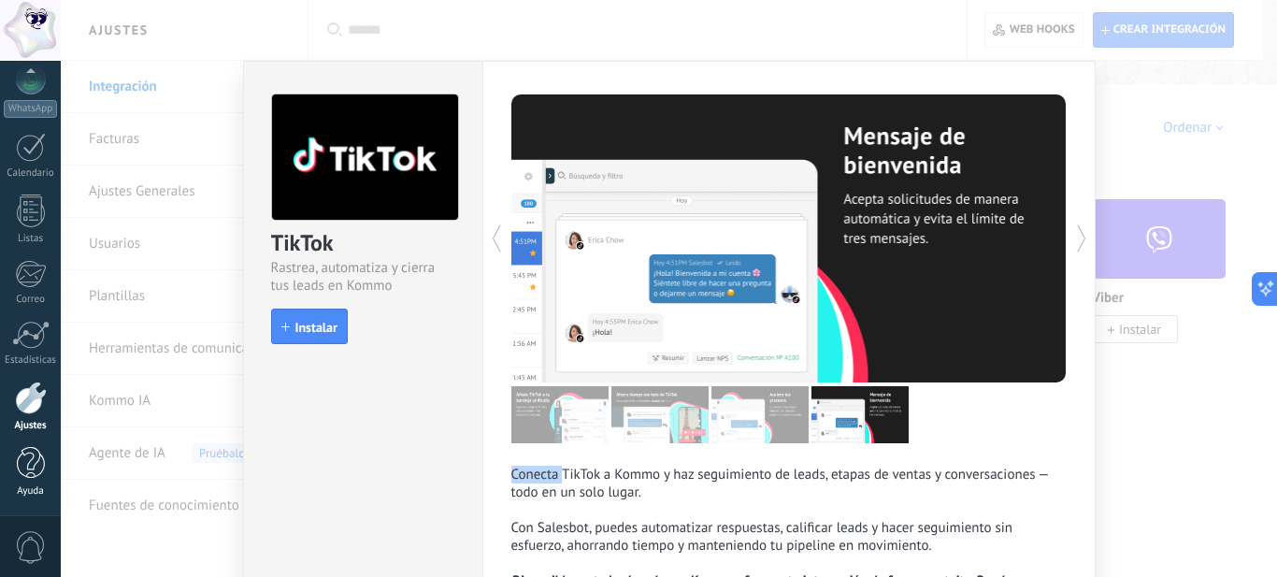
click at [32, 465] on div at bounding box center [31, 463] width 28 height 33
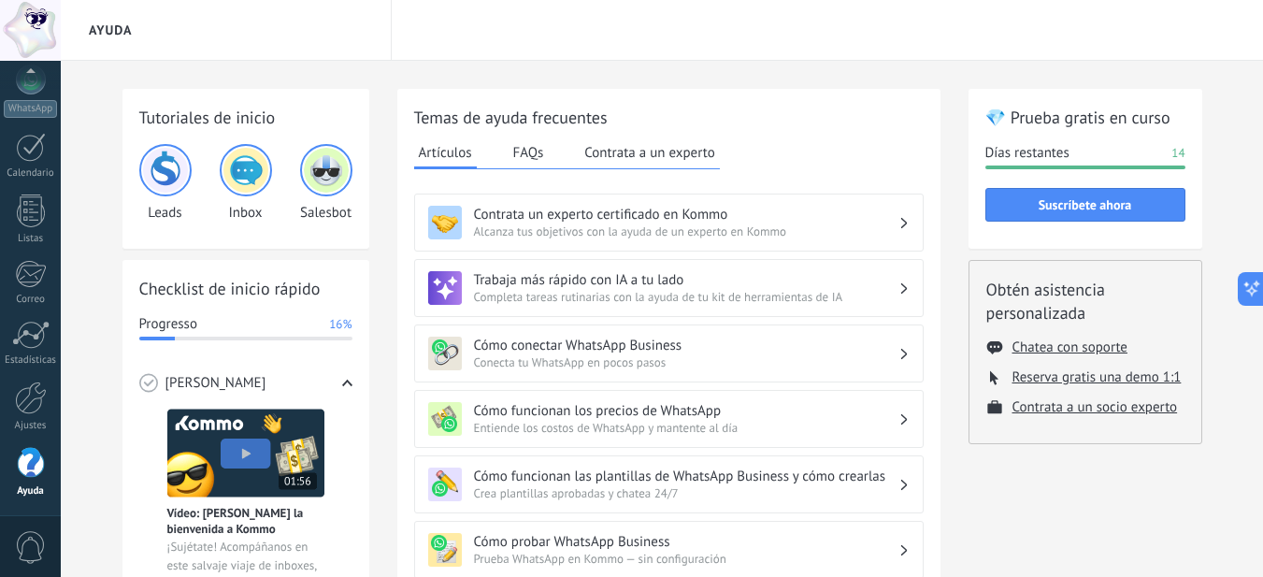
click at [902, 424] on use at bounding box center [903, 418] width 7 height 10
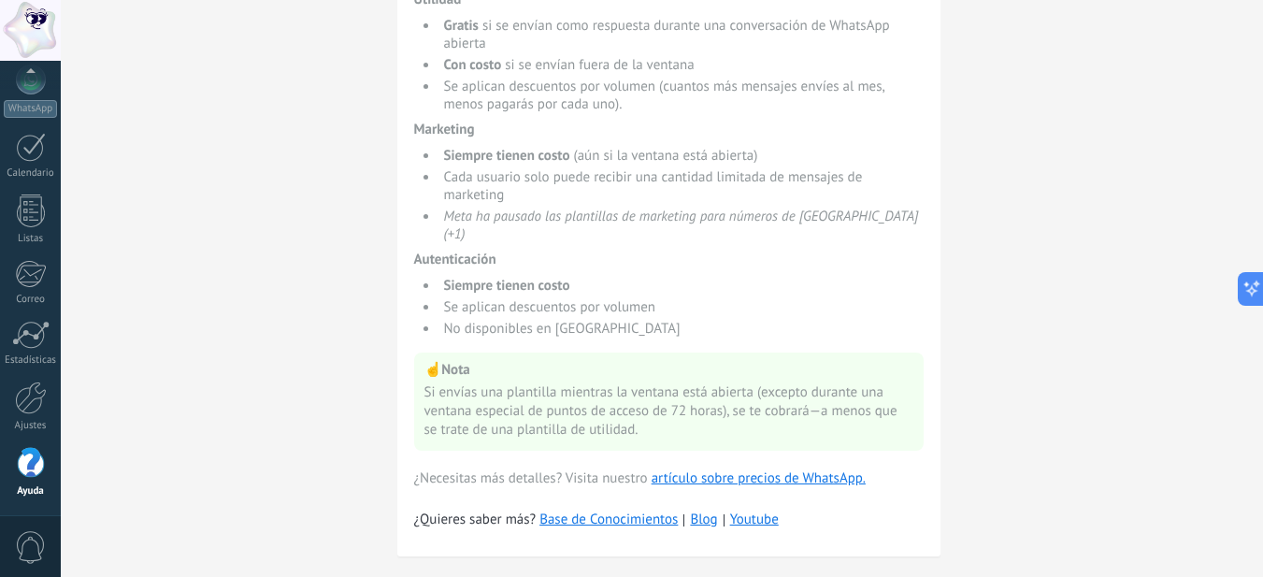
scroll to position [1278, 0]
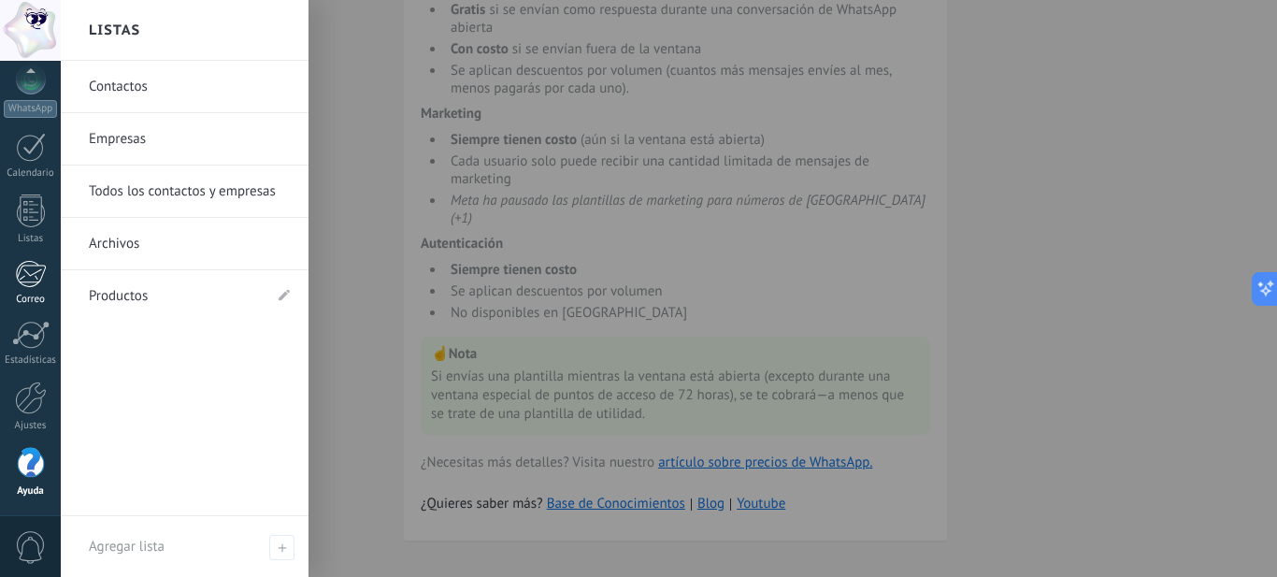
click at [34, 280] on div at bounding box center [30, 274] width 31 height 28
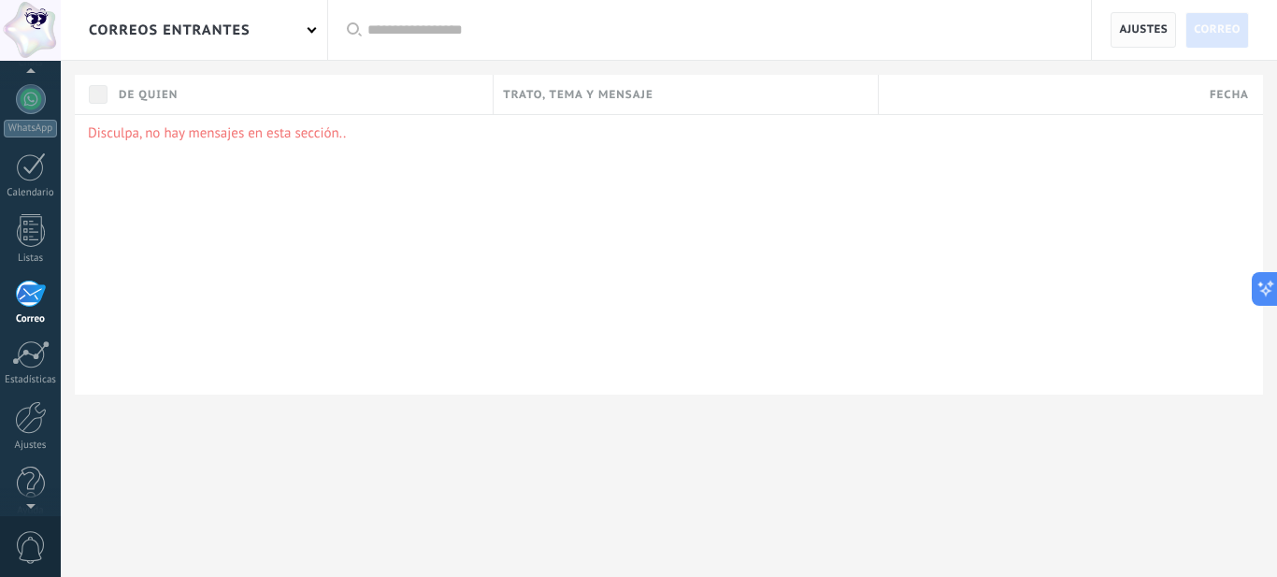
click at [1144, 27] on span "Ajustes" at bounding box center [1143, 30] width 49 height 34
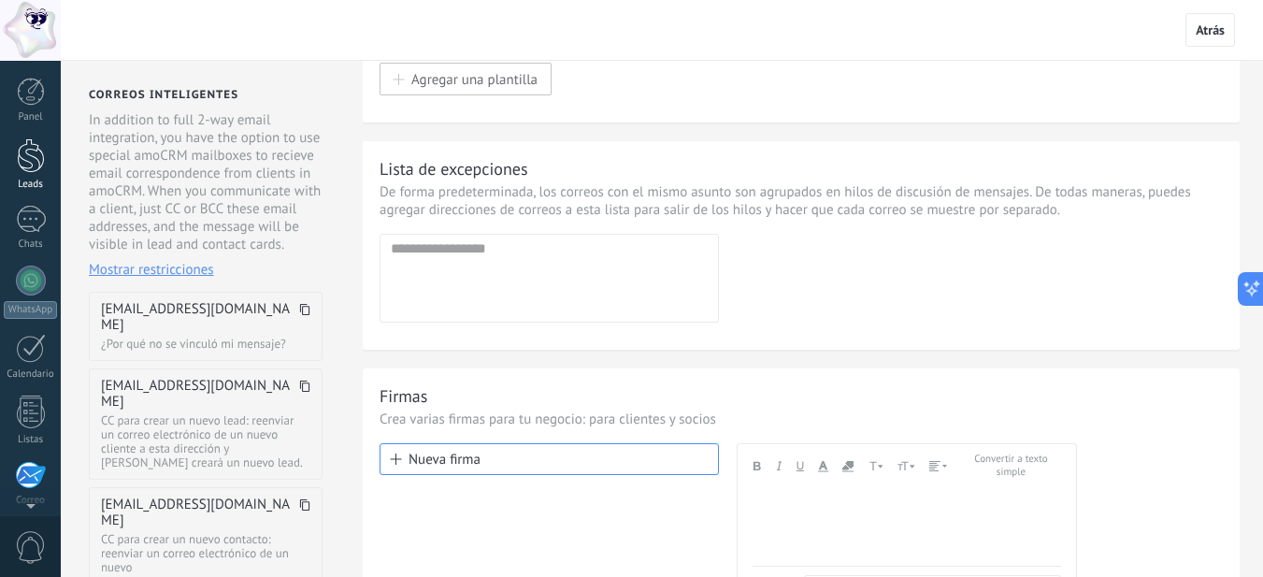
scroll to position [46, 0]
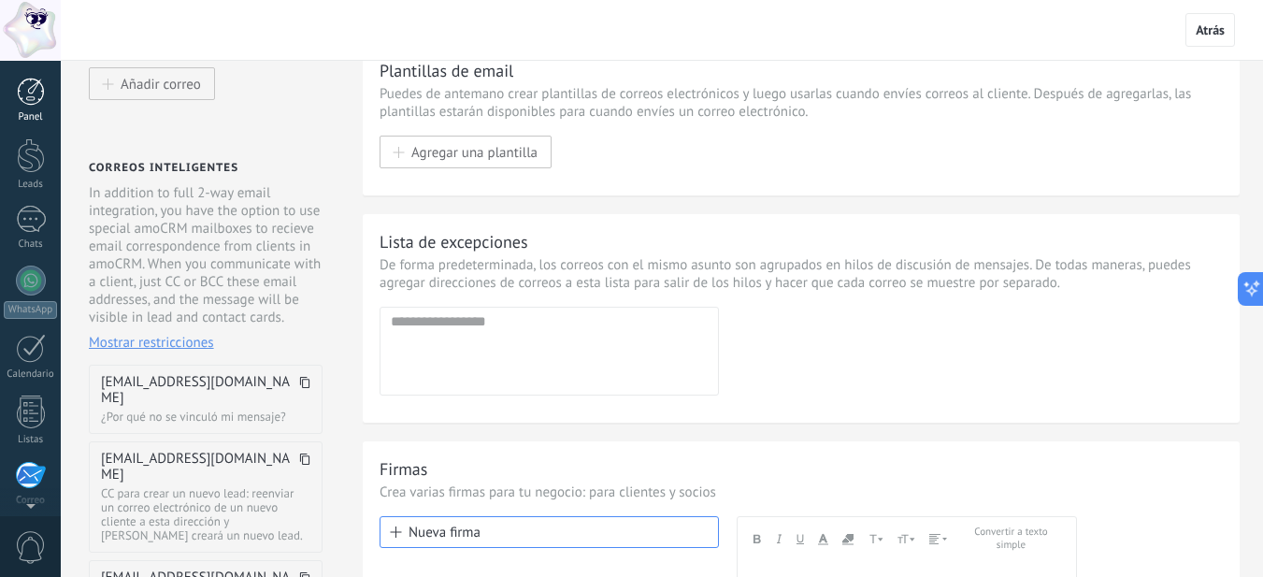
click at [36, 100] on div at bounding box center [31, 92] width 28 height 28
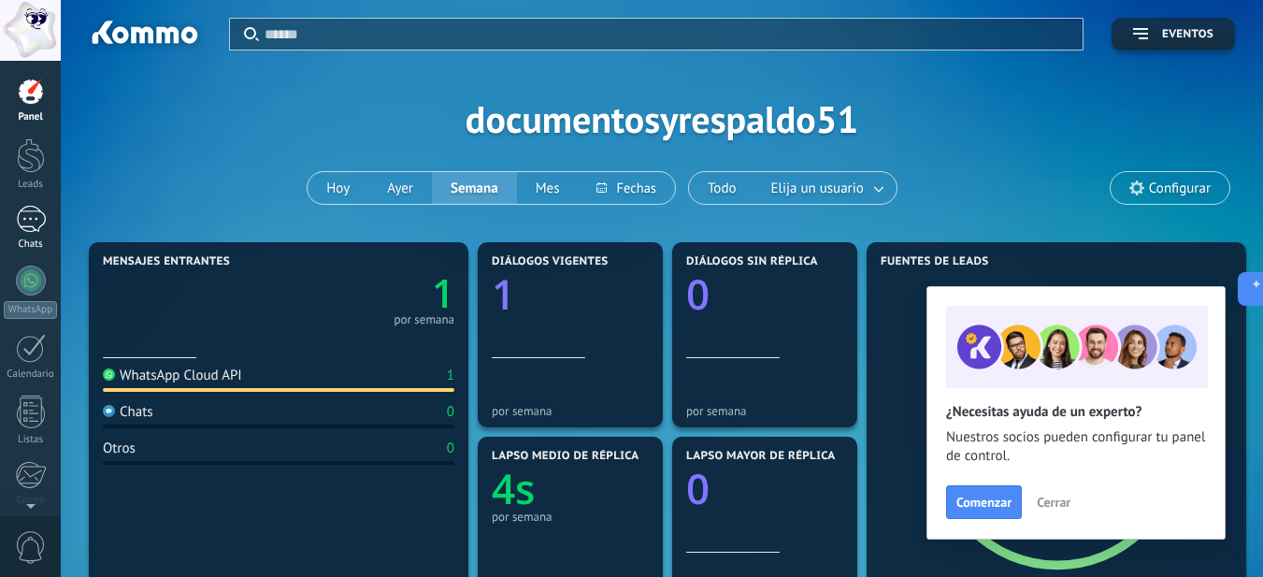
click at [26, 222] on div "1" at bounding box center [31, 219] width 30 height 27
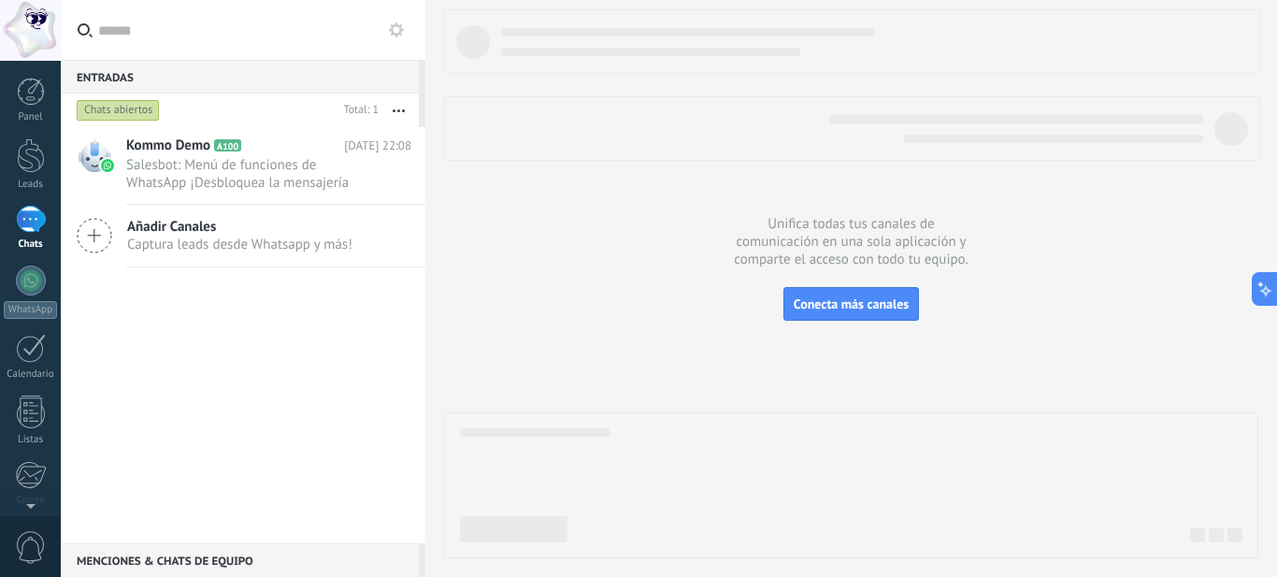
click at [402, 105] on button "button" at bounding box center [399, 110] width 40 height 34
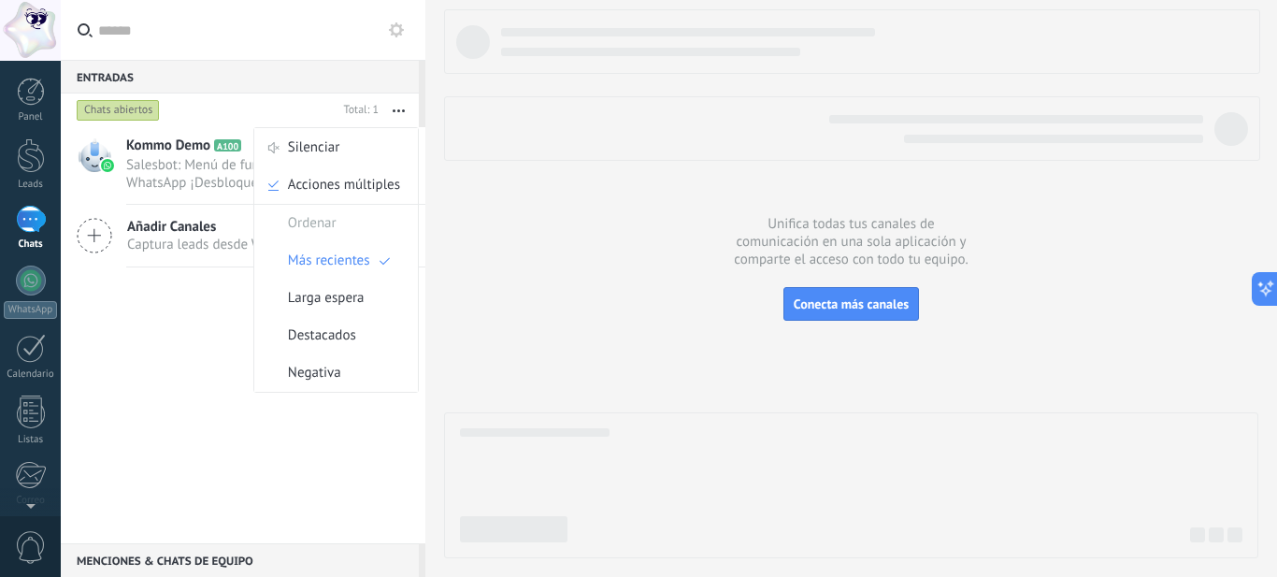
click at [878, 354] on div at bounding box center [851, 283] width 814 height 549
